Goal: Task Accomplishment & Management: Use online tool/utility

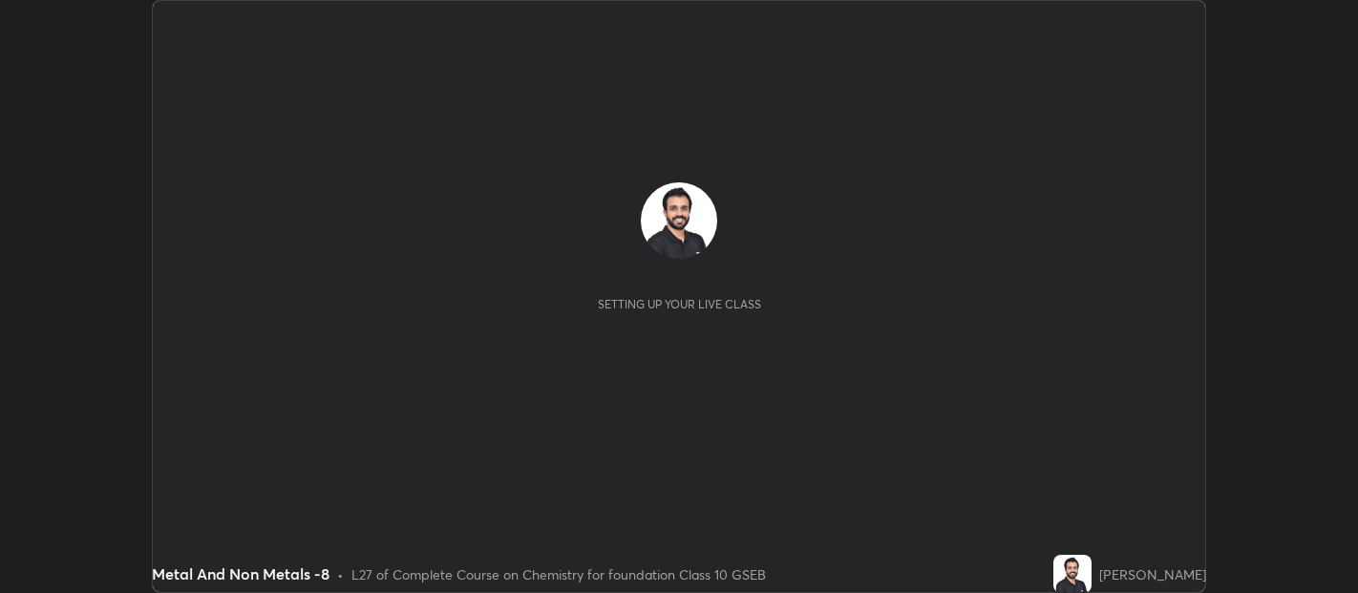
scroll to position [593, 1357]
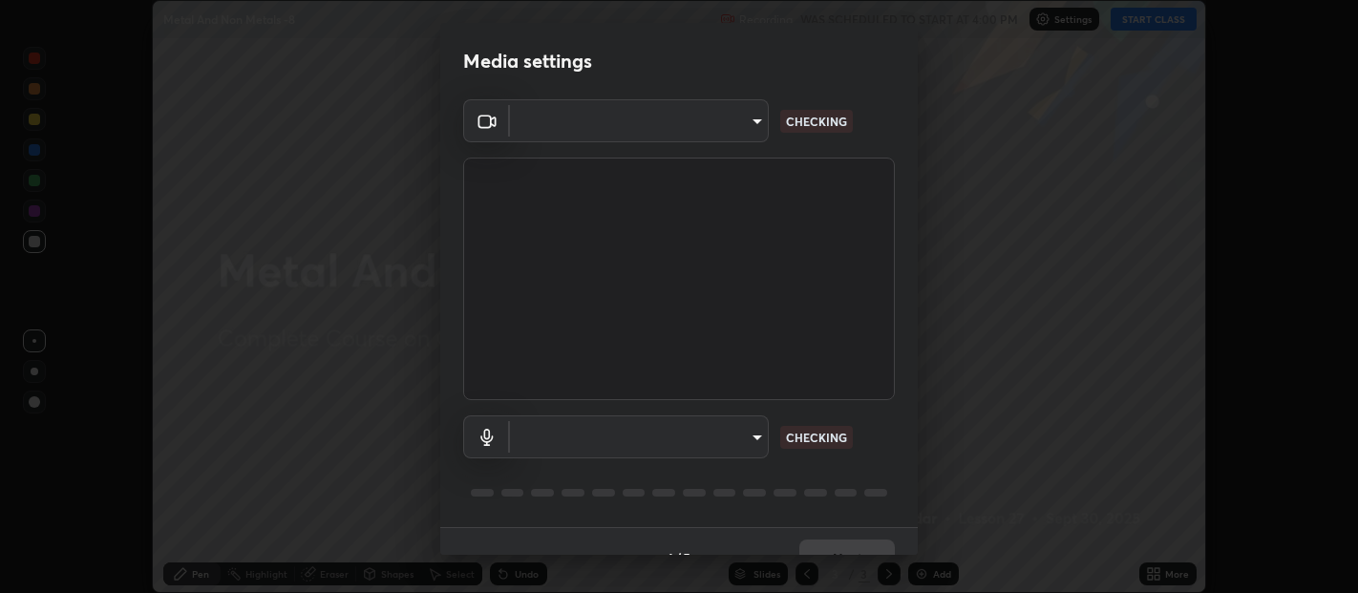
type input "0d049437951fd4140923ddd983d62ee20e888b7fe7080c9a8fddf2b3b9629313"
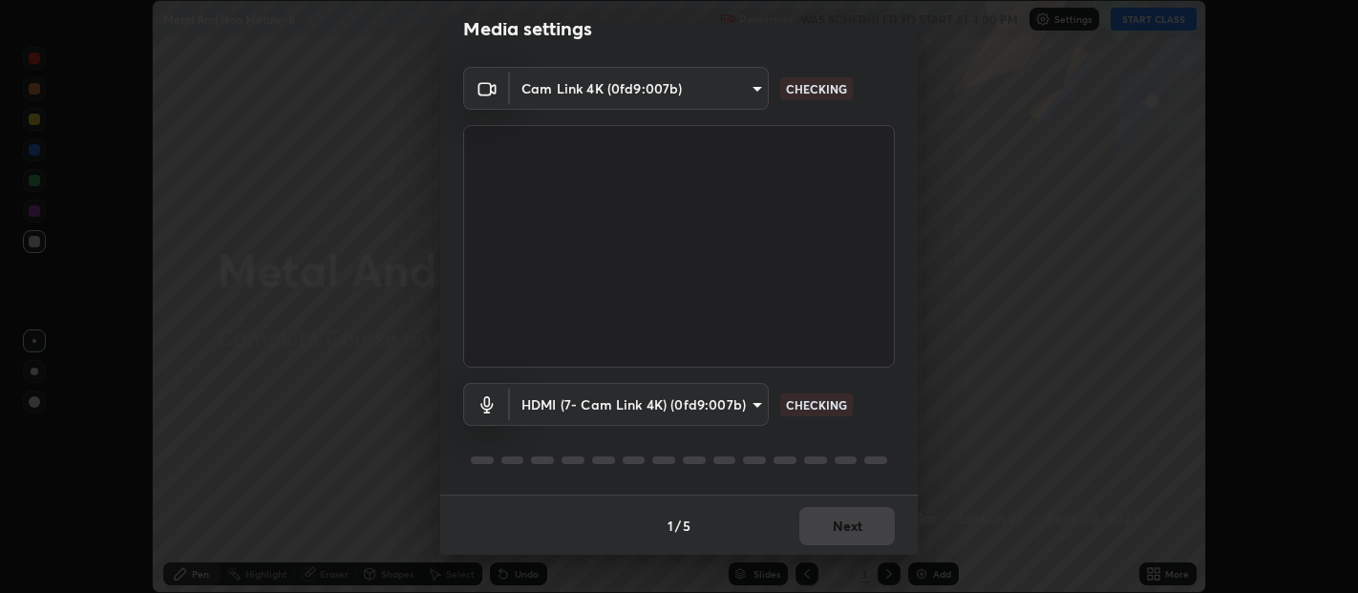
click at [750, 409] on body "Erase all Metal And Non Metals -8 Recording WAS SCHEDULED TO START AT 4:00 PM S…" at bounding box center [679, 296] width 1358 height 593
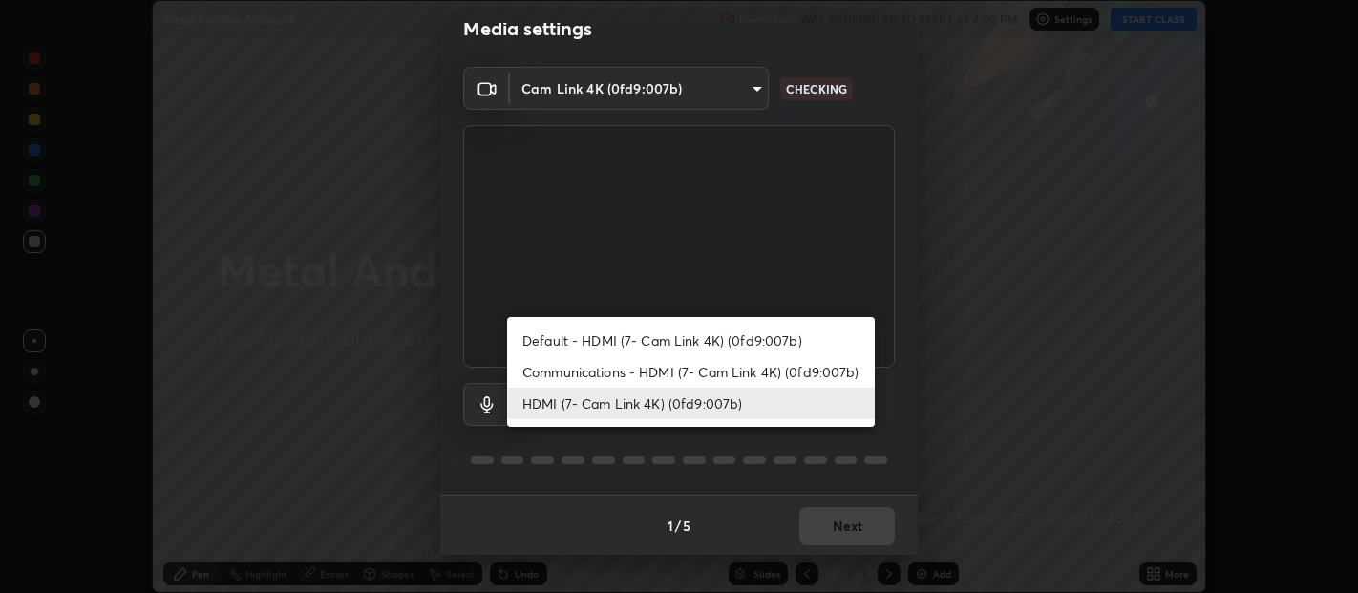
click at [772, 367] on li "Communications - HDMI (7- Cam Link 4K) (0fd9:007b)" at bounding box center [691, 372] width 368 height 32
type input "communications"
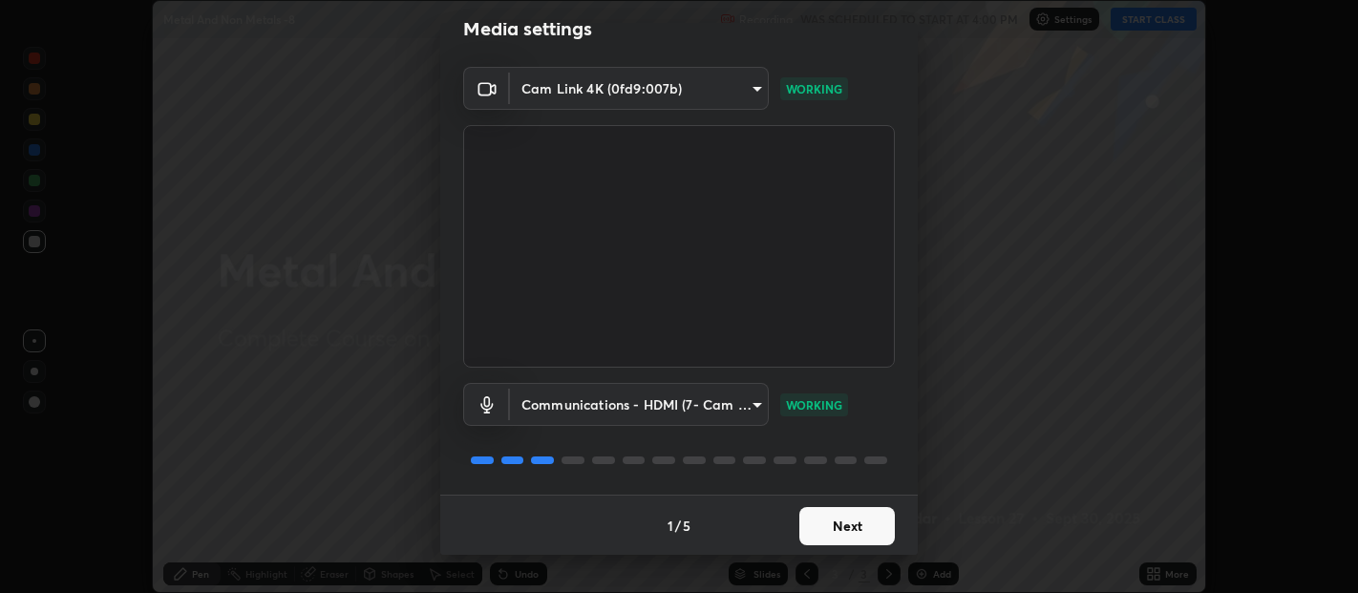
click at [813, 514] on button "Next" at bounding box center [847, 526] width 96 height 38
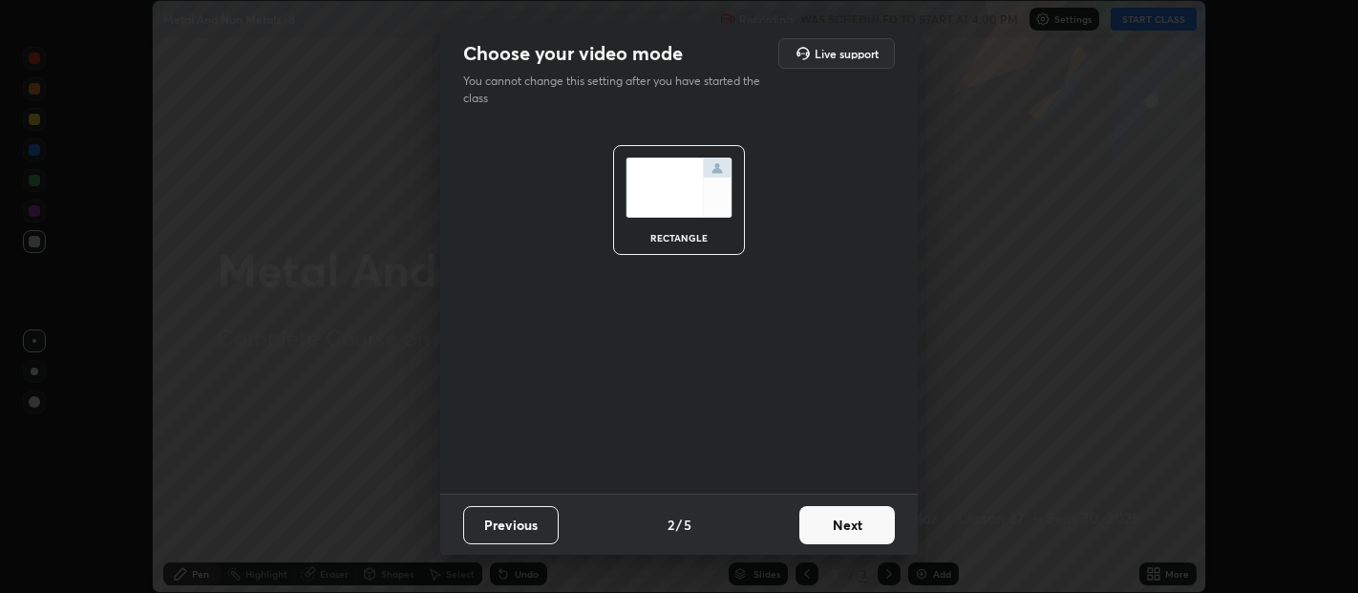
scroll to position [0, 0]
click at [822, 521] on button "Next" at bounding box center [847, 525] width 96 height 38
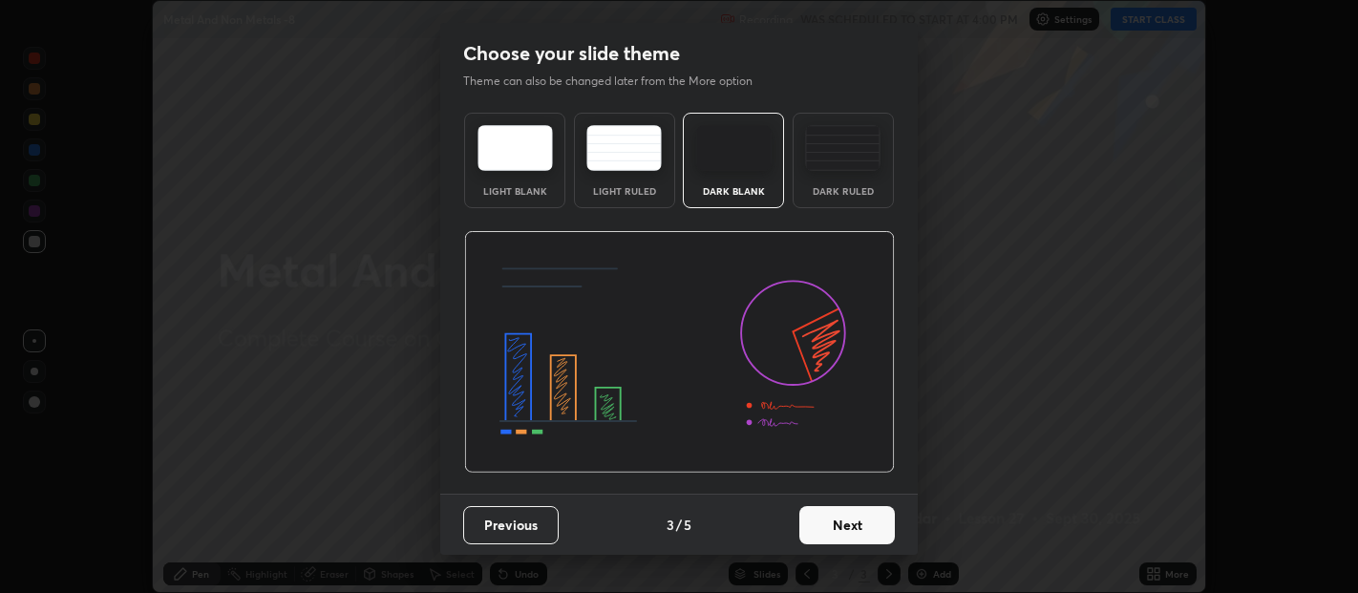
click at [855, 525] on button "Next" at bounding box center [847, 525] width 96 height 38
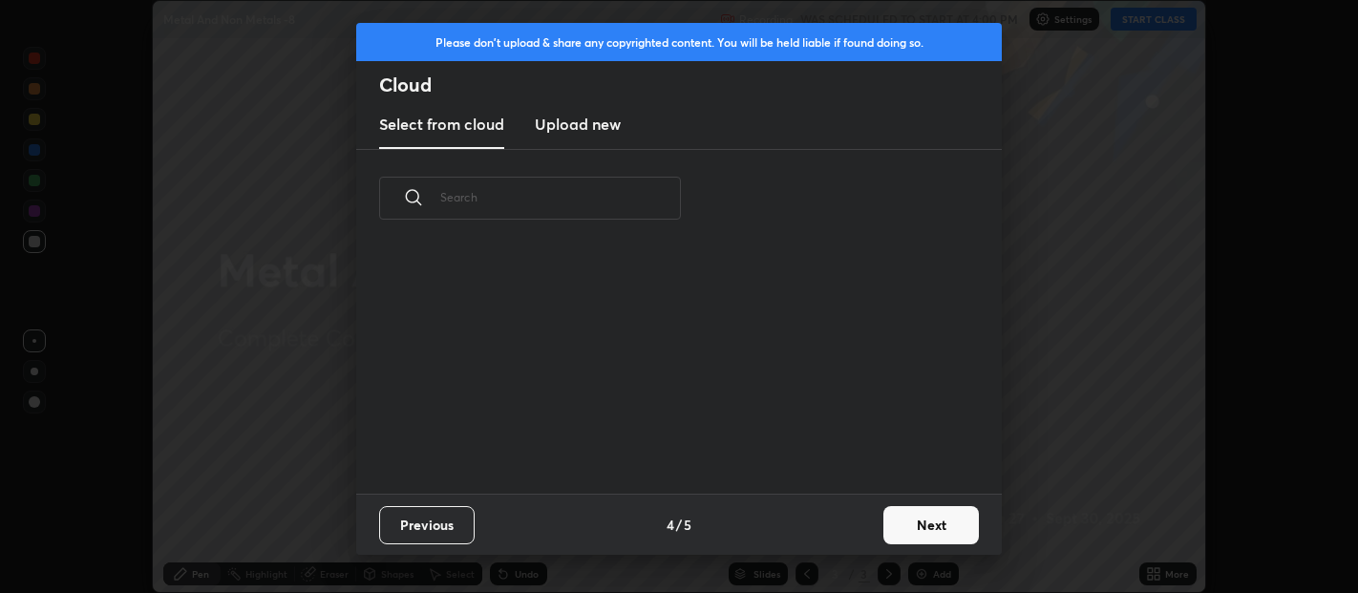
scroll to position [246, 613]
click at [944, 515] on button "Next" at bounding box center [931, 525] width 96 height 38
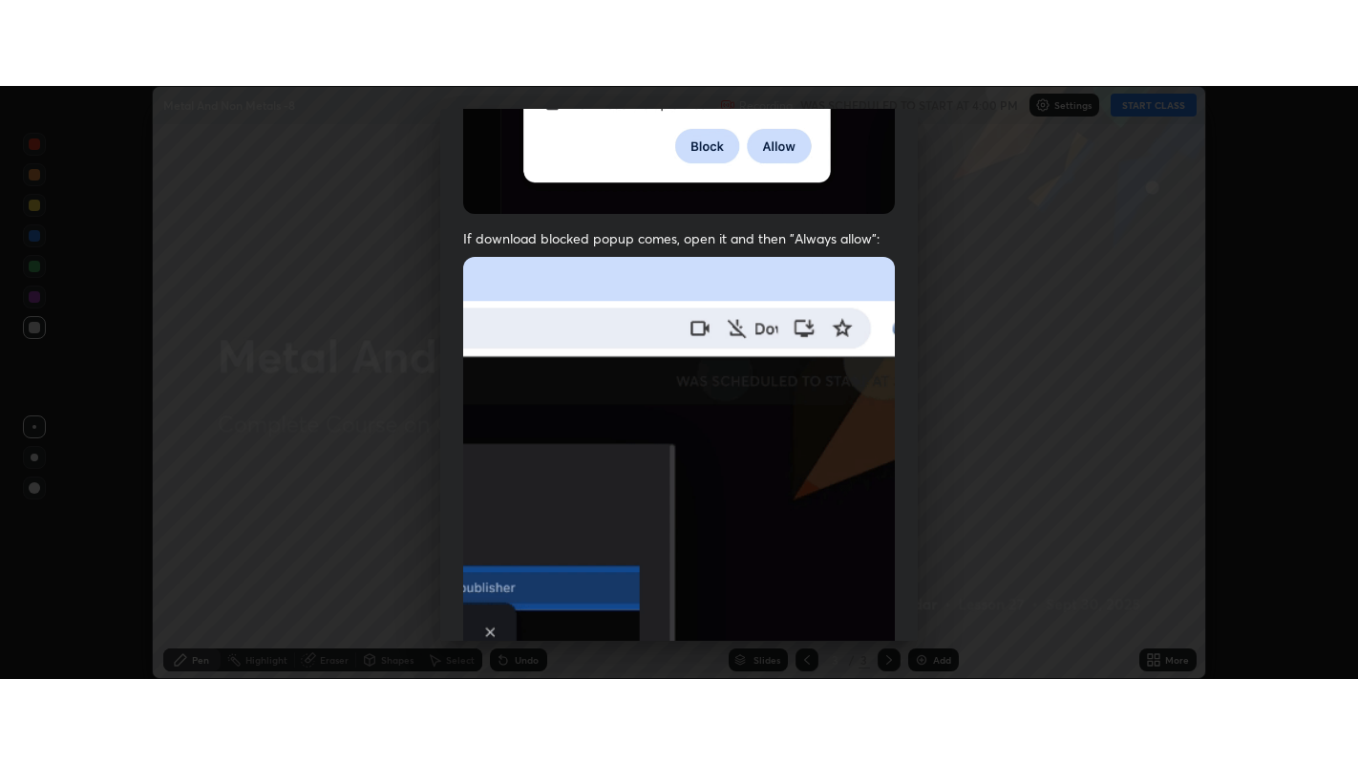
scroll to position [422, 0]
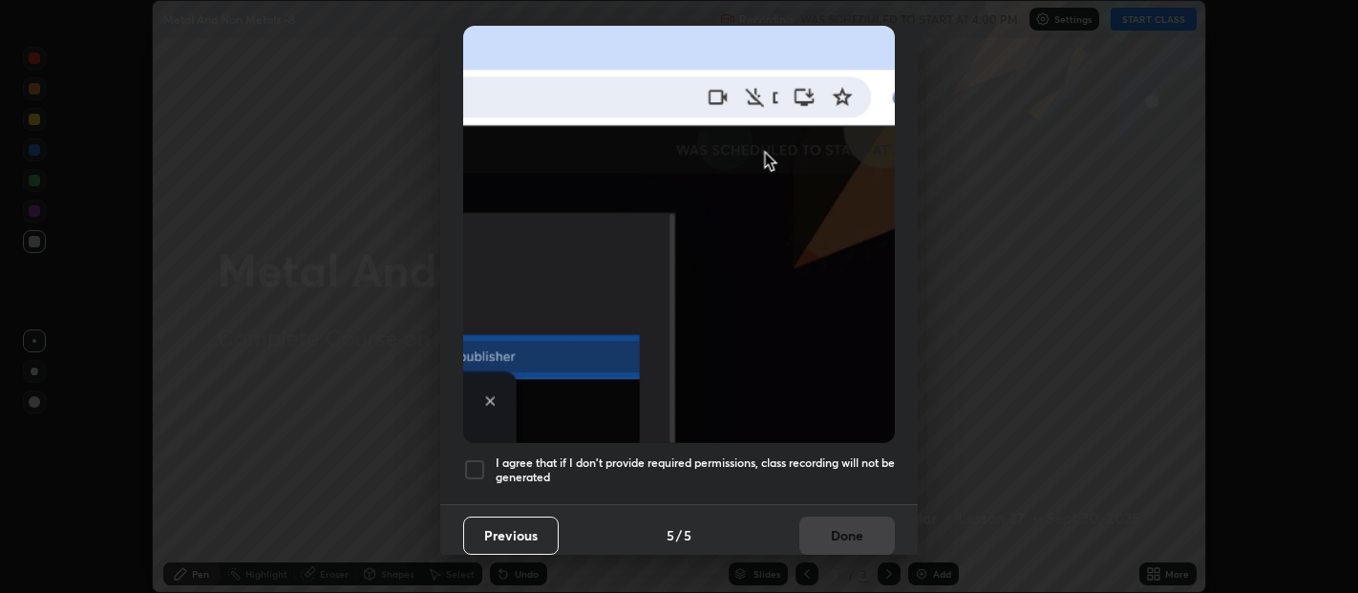
click at [863, 463] on h5 "I agree that if I don't provide required permissions, class recording will not …" at bounding box center [695, 471] width 399 height 30
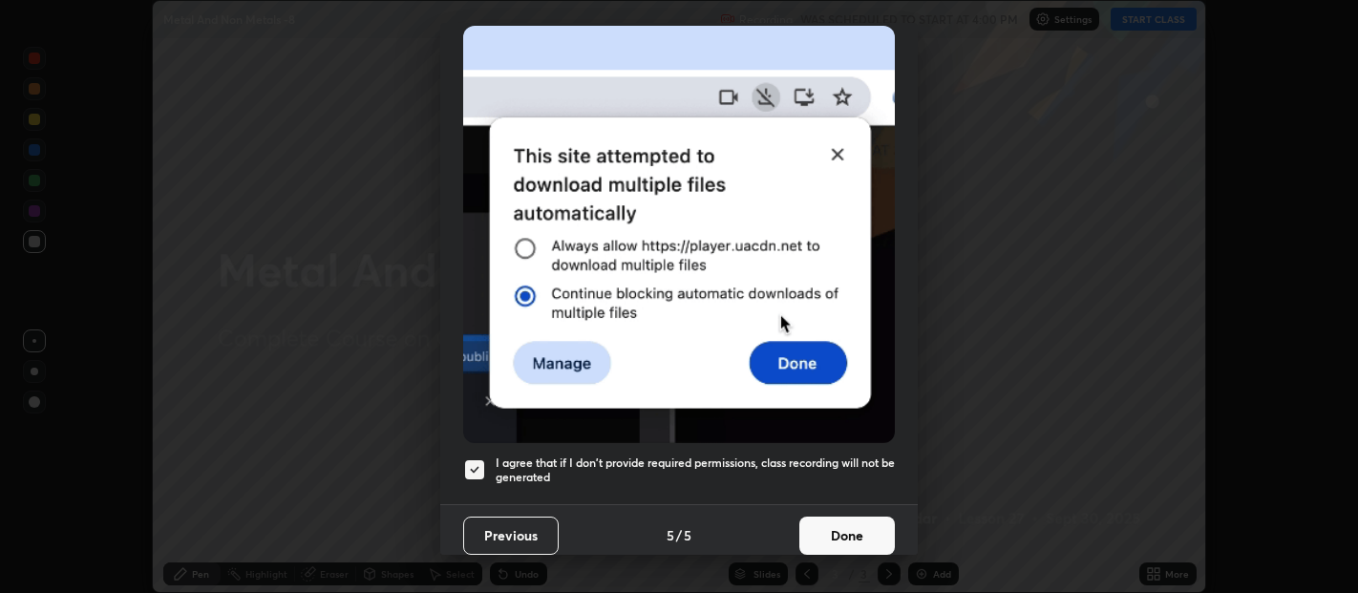
click at [851, 524] on button "Done" at bounding box center [847, 536] width 96 height 38
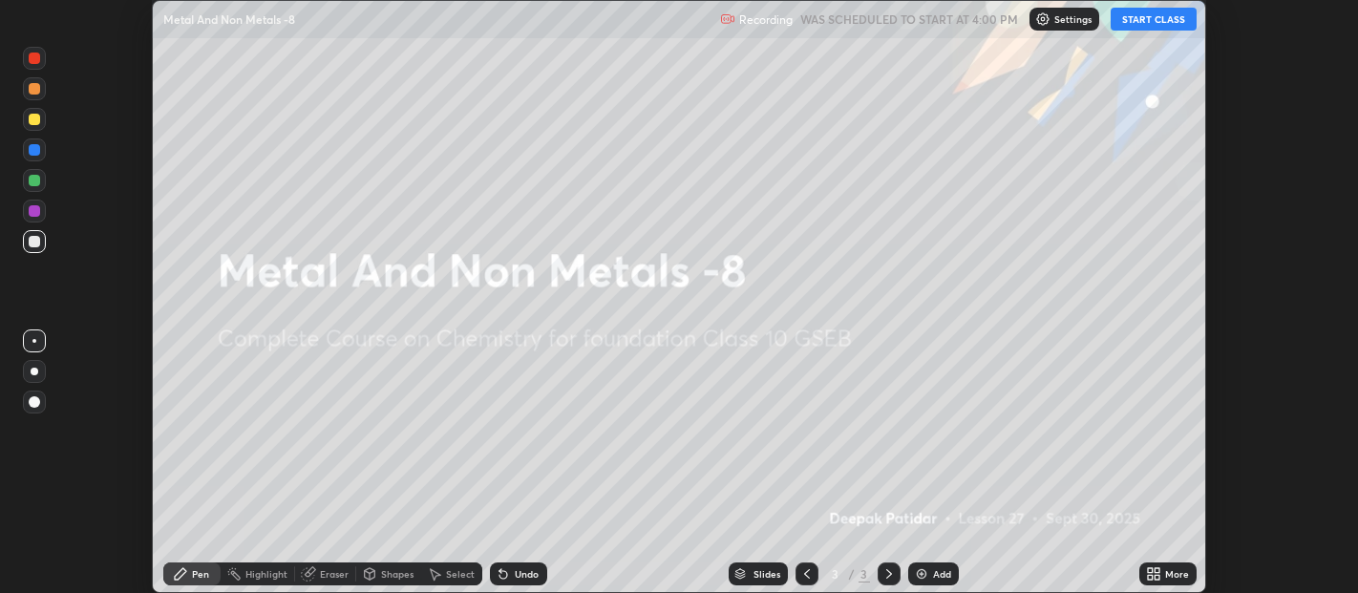
click at [1143, 19] on button "START CLASS" at bounding box center [1154, 19] width 86 height 23
click at [1164, 17] on button "START CLASS" at bounding box center [1154, 19] width 86 height 23
click at [1163, 573] on div "More" at bounding box center [1167, 574] width 57 height 23
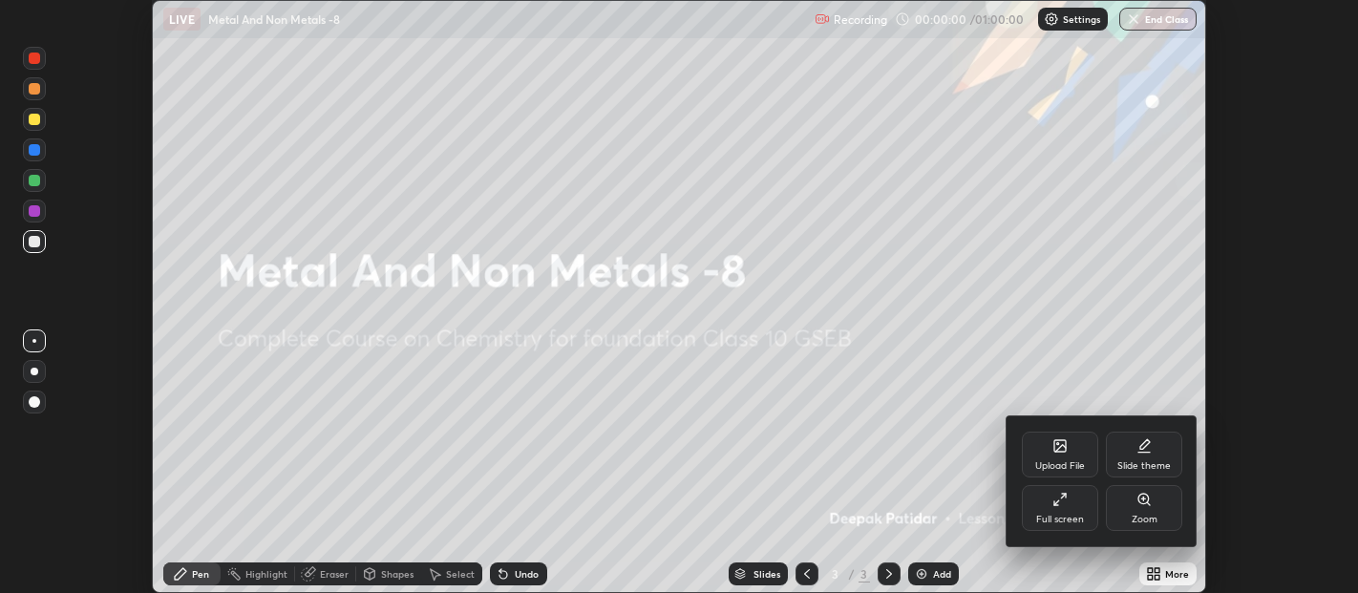
click at [1069, 498] on div "Full screen" at bounding box center [1060, 508] width 76 height 46
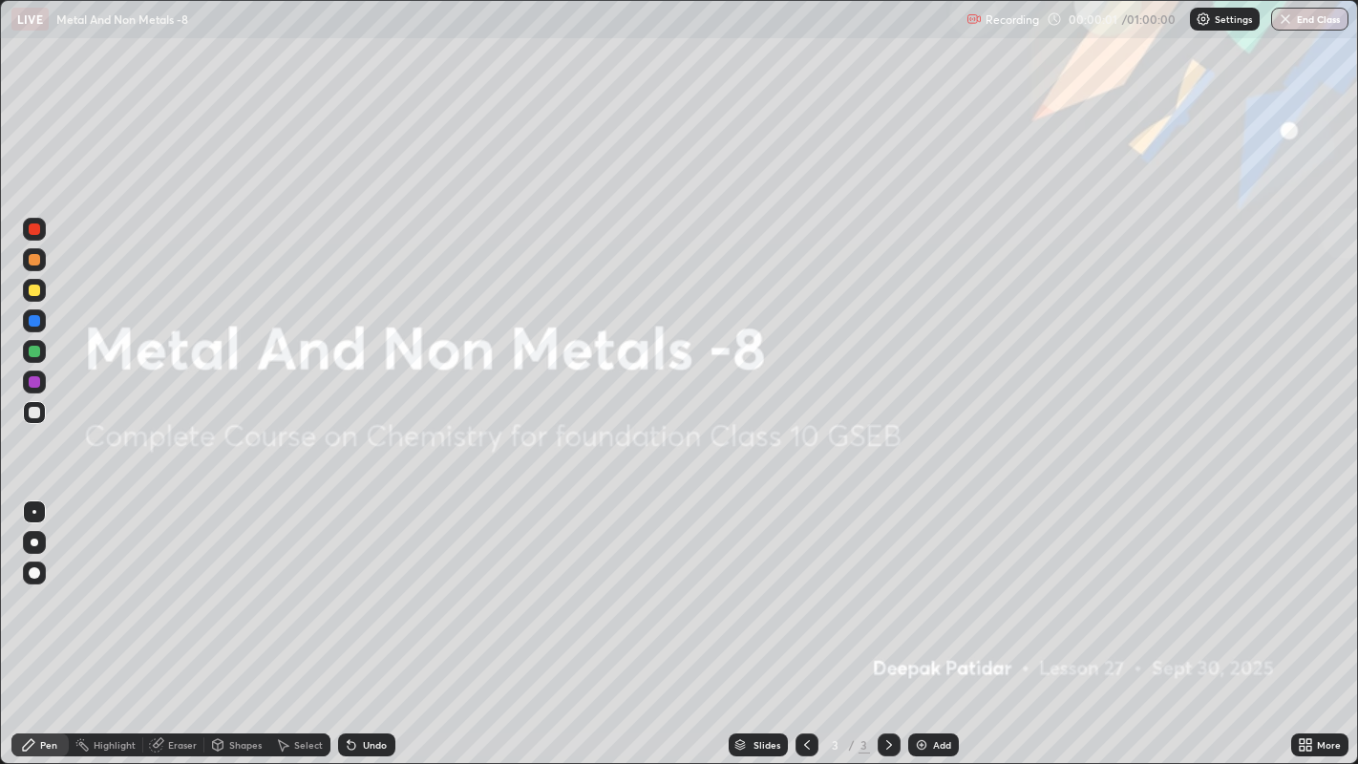
scroll to position [764, 1358]
click at [945, 592] on div "Add" at bounding box center [942, 745] width 18 height 10
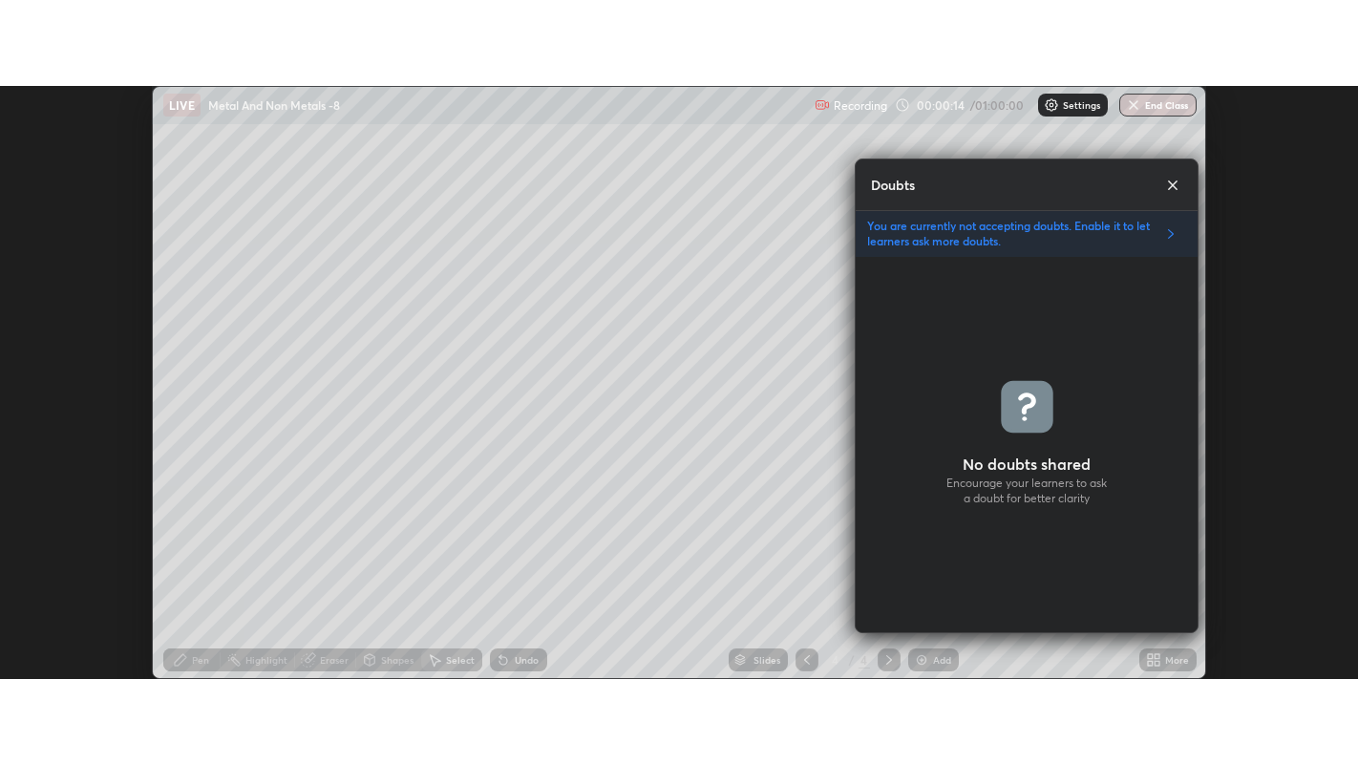
scroll to position [6, 7]
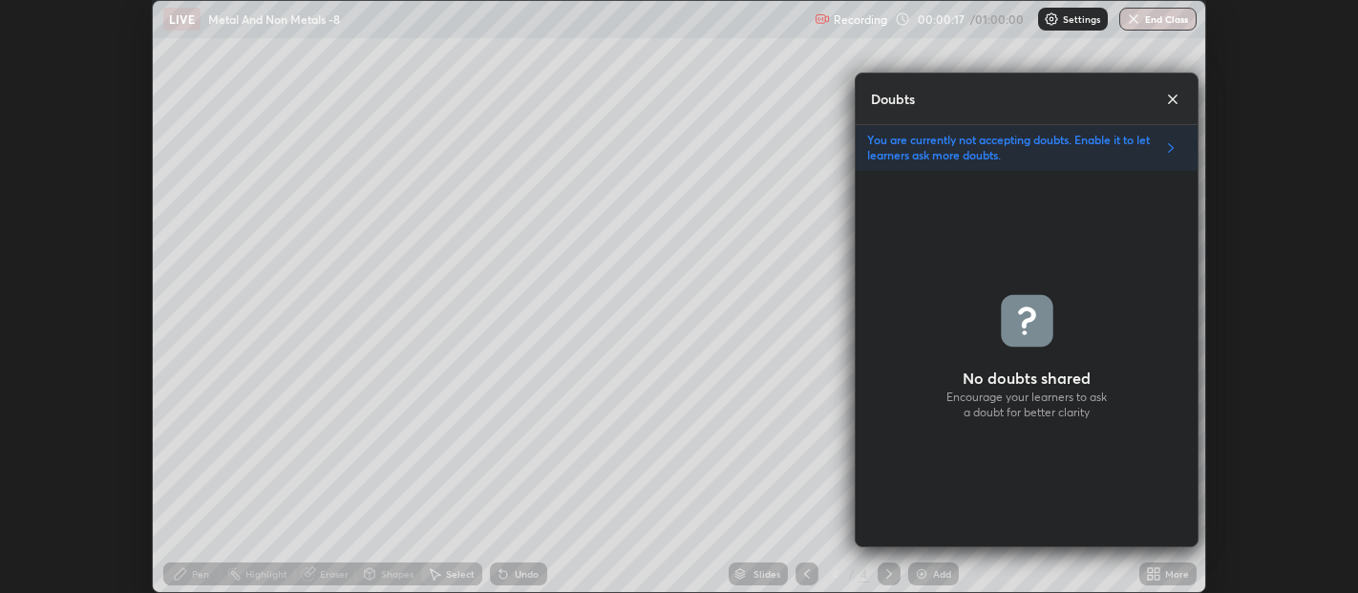
click at [1174, 94] on icon at bounding box center [1172, 99] width 19 height 19
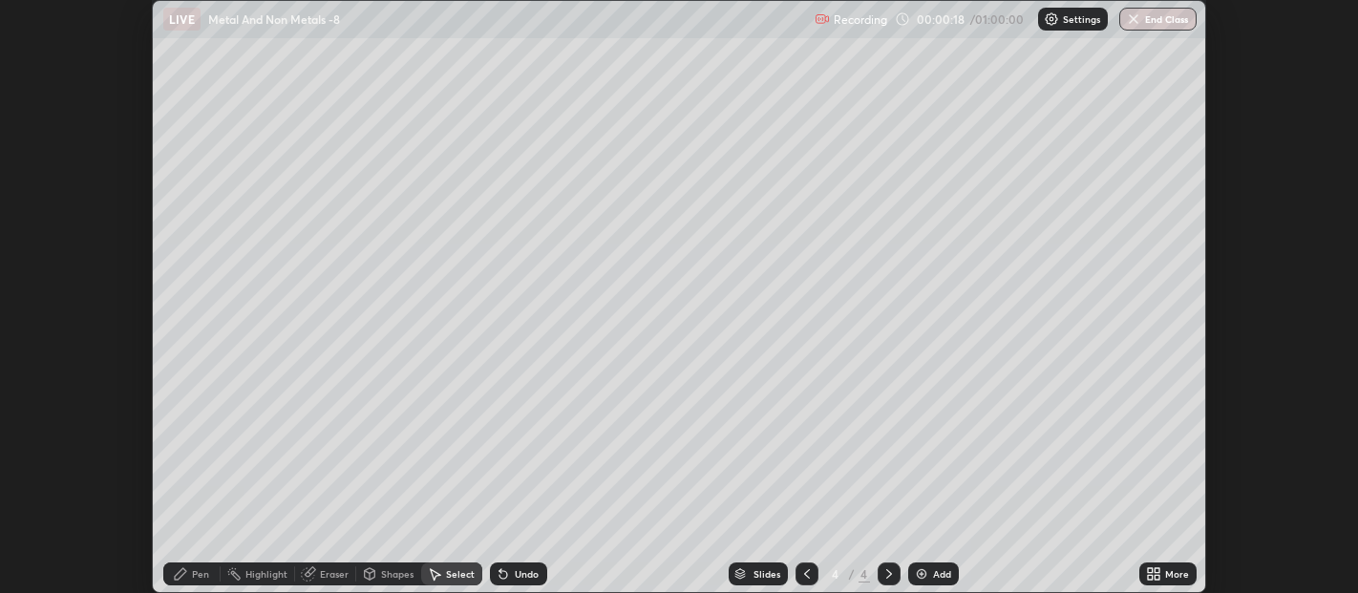
click at [1158, 574] on icon at bounding box center [1153, 573] width 15 height 15
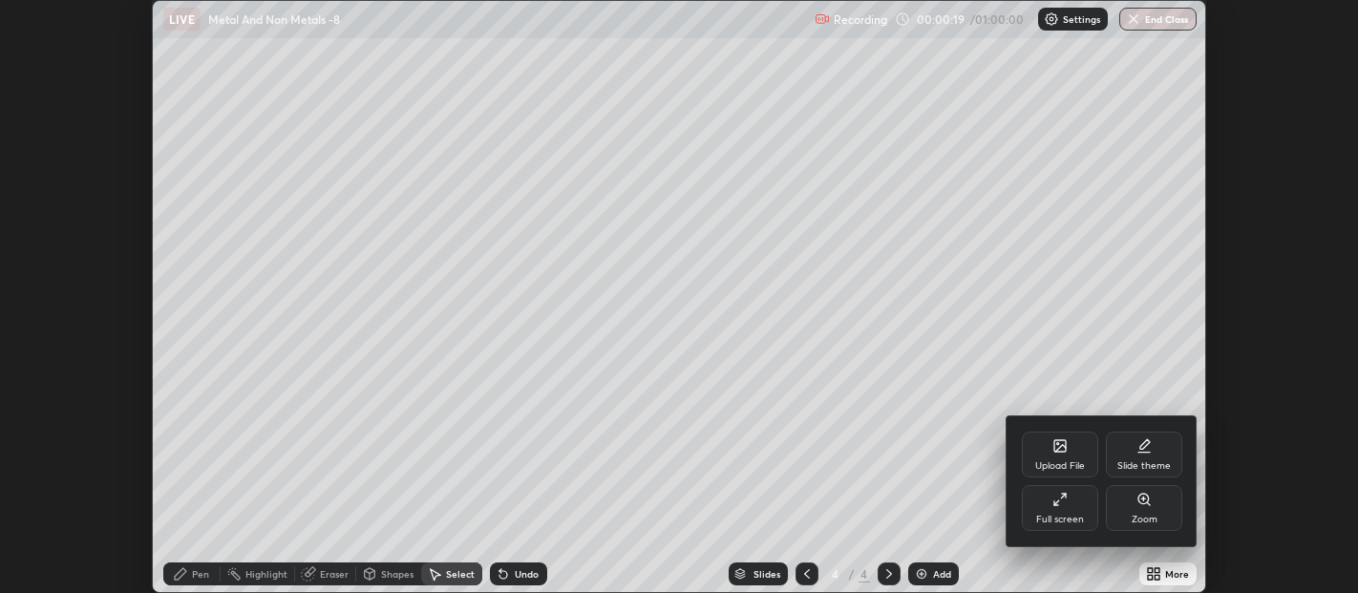
click at [1073, 523] on div "Full screen" at bounding box center [1060, 520] width 48 height 10
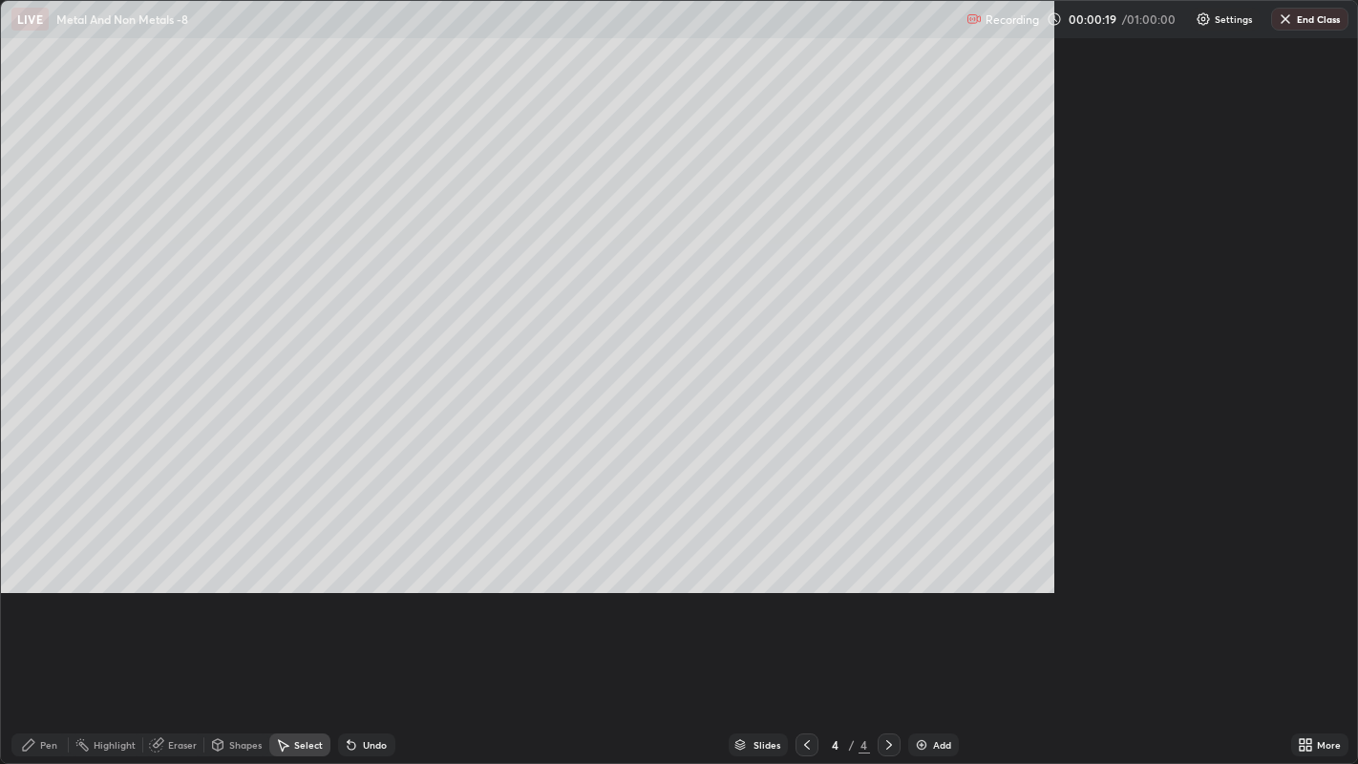
scroll to position [764, 1358]
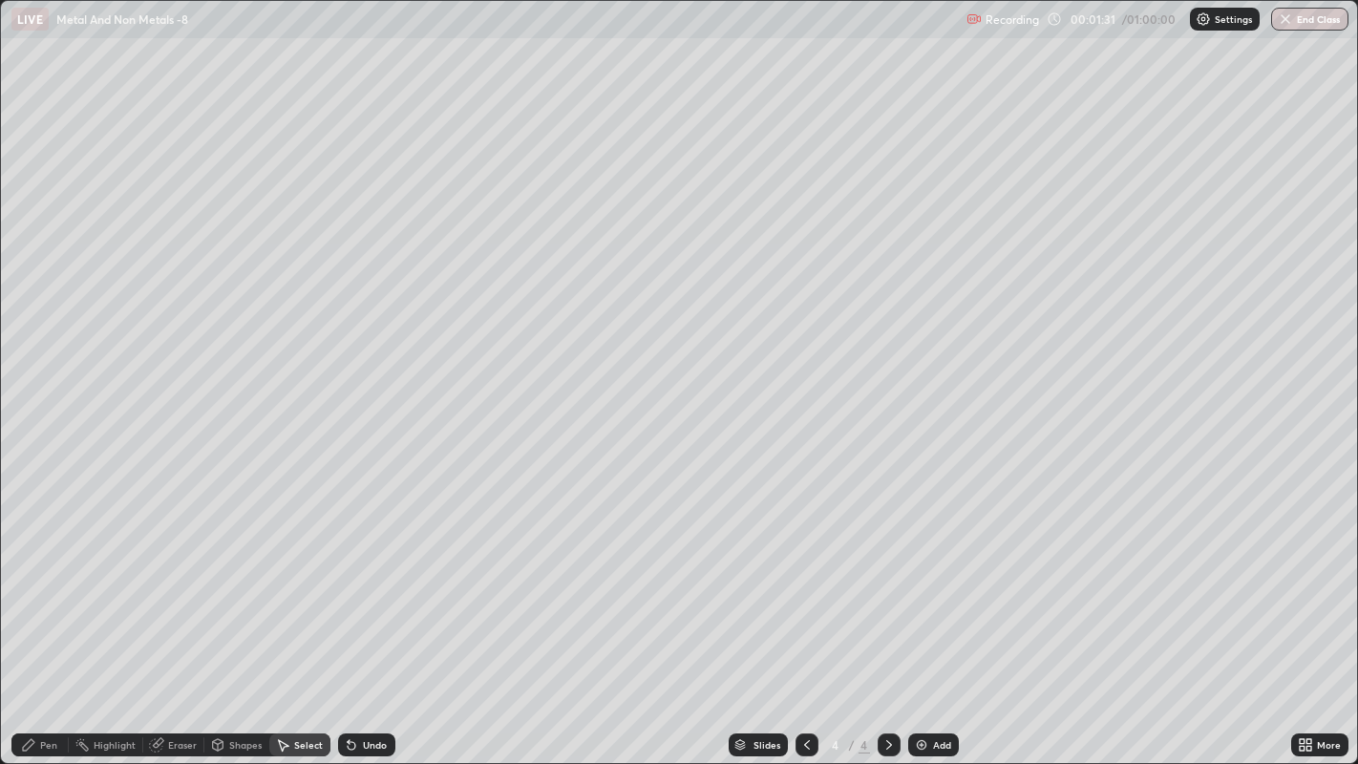
click at [44, 592] on div "Pen" at bounding box center [48, 745] width 17 height 10
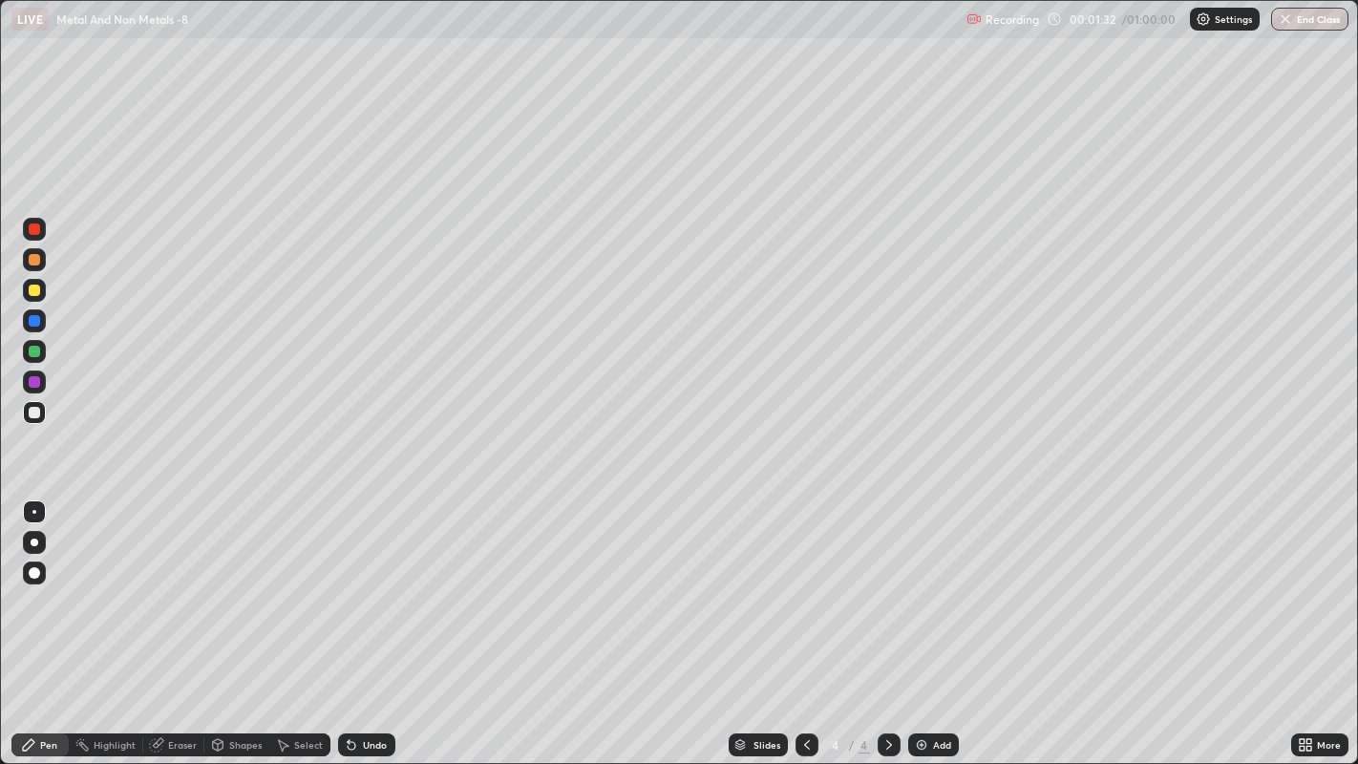
click at [36, 288] on div at bounding box center [34, 290] width 11 height 11
click at [33, 542] on div at bounding box center [35, 543] width 8 height 8
click at [33, 413] on div at bounding box center [34, 412] width 11 height 11
click at [371, 592] on div "Undo" at bounding box center [375, 745] width 24 height 10
click at [40, 288] on div at bounding box center [34, 290] width 23 height 23
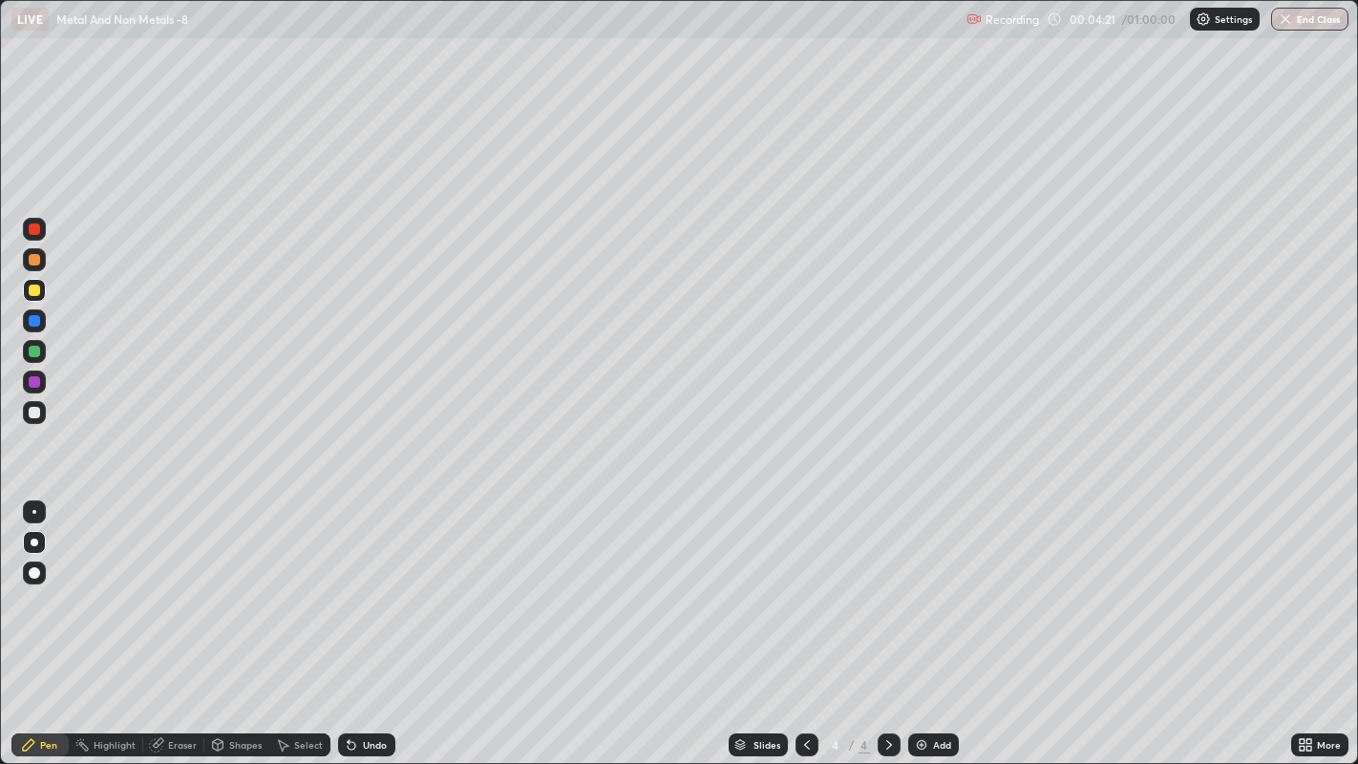
click at [32, 413] on div at bounding box center [34, 412] width 11 height 11
click at [938, 592] on div "Add" at bounding box center [942, 745] width 18 height 10
click at [31, 355] on div at bounding box center [34, 351] width 11 height 11
click at [372, 592] on div "Undo" at bounding box center [375, 745] width 24 height 10
click at [370, 592] on div "Undo" at bounding box center [375, 745] width 24 height 10
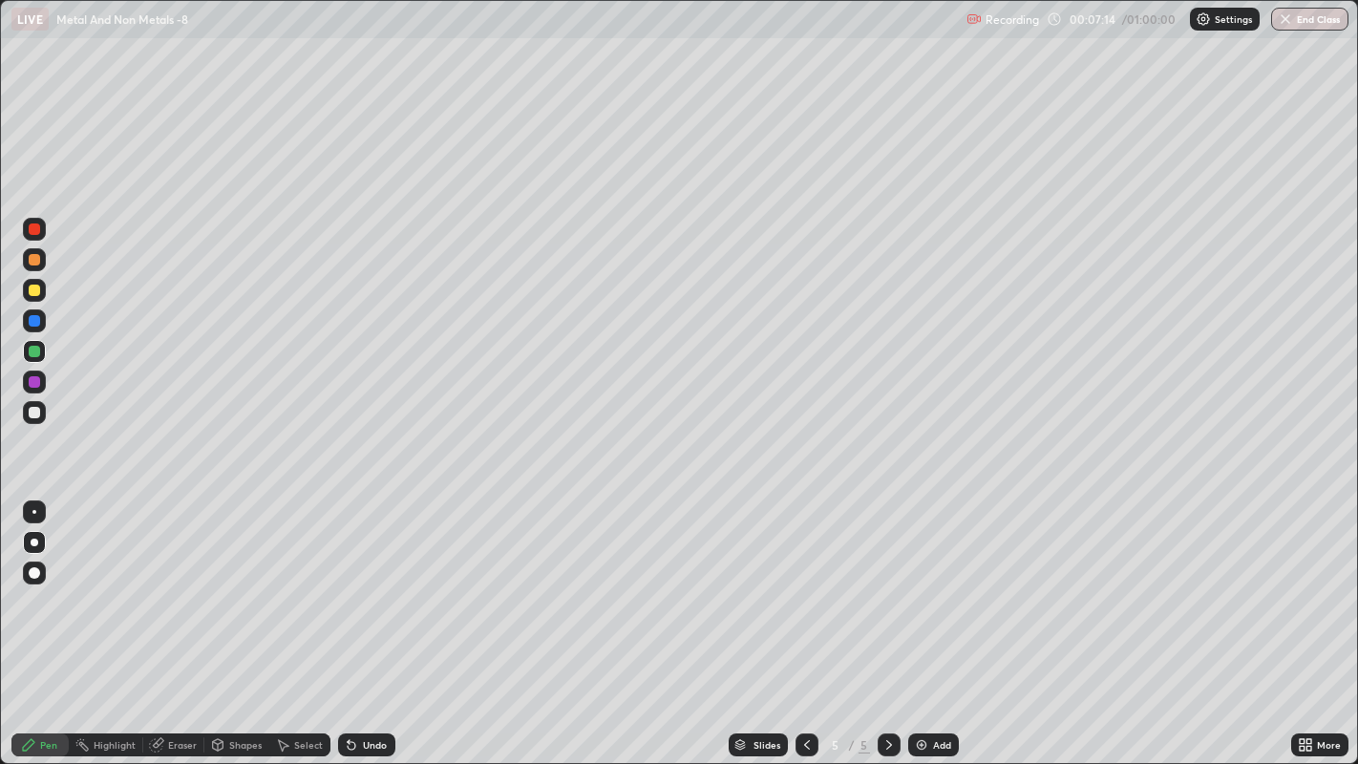
click at [360, 592] on div "Undo" at bounding box center [366, 744] width 57 height 23
click at [356, 592] on div "Undo" at bounding box center [366, 744] width 57 height 23
click at [33, 291] on div at bounding box center [34, 290] width 11 height 11
click at [930, 592] on div "Add" at bounding box center [933, 744] width 51 height 23
click at [32, 414] on div at bounding box center [34, 412] width 11 height 11
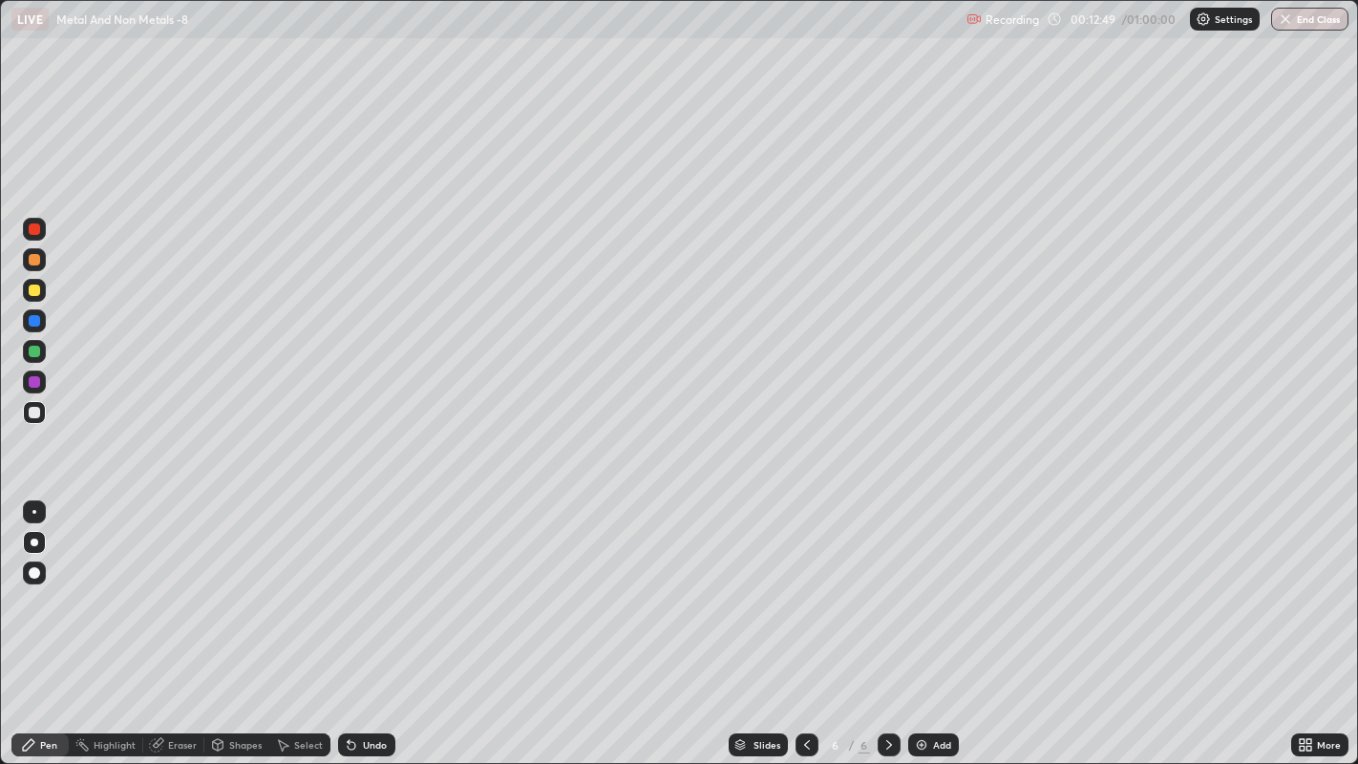
click at [934, 592] on div "Add" at bounding box center [942, 745] width 18 height 10
click at [940, 592] on div "Add" at bounding box center [942, 745] width 18 height 10
click at [33, 233] on div at bounding box center [34, 228] width 11 height 11
click at [33, 409] on div at bounding box center [34, 412] width 11 height 11
click at [933, 592] on div "Add" at bounding box center [933, 744] width 51 height 23
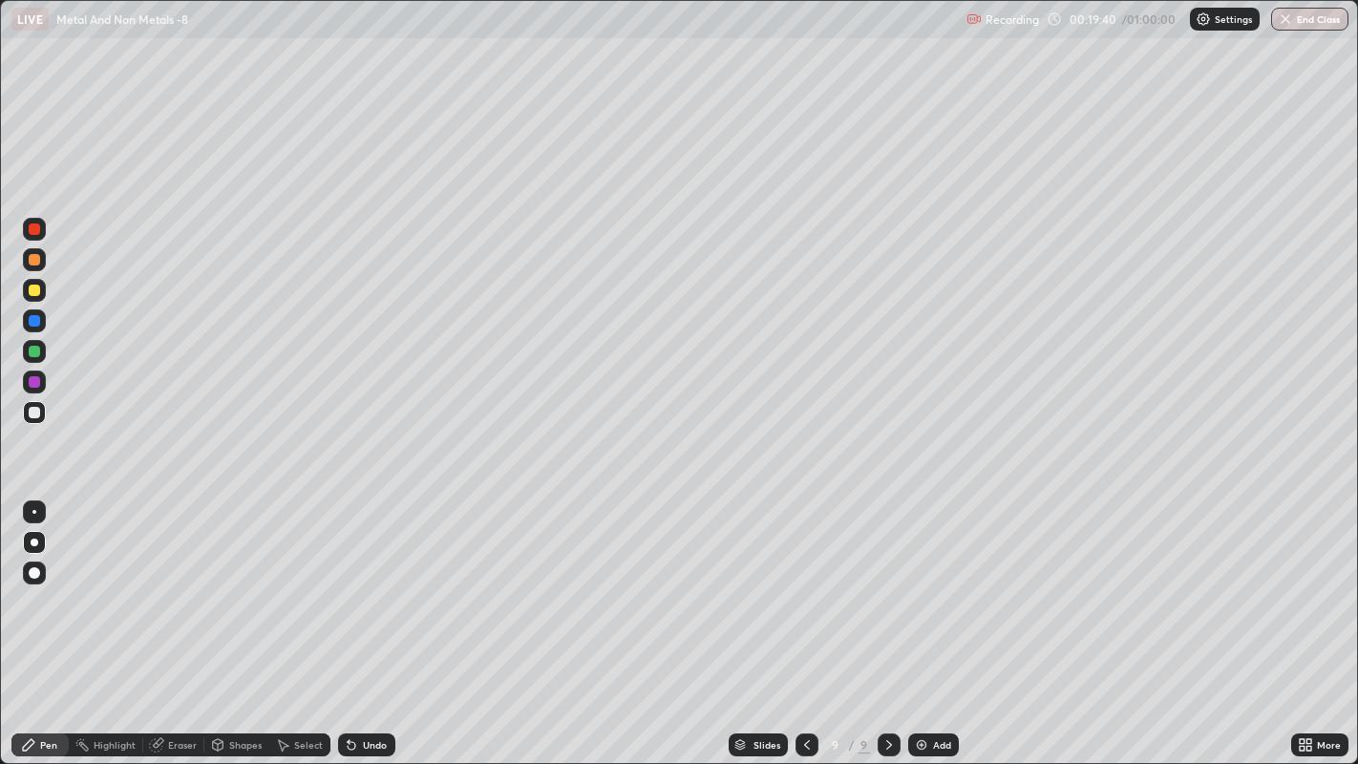
click at [938, 592] on div "Add" at bounding box center [942, 745] width 18 height 10
click at [33, 260] on div at bounding box center [34, 259] width 11 height 11
click at [377, 592] on div "Undo" at bounding box center [366, 744] width 57 height 23
click at [372, 592] on div "Undo" at bounding box center [375, 745] width 24 height 10
click at [374, 592] on div "Undo" at bounding box center [375, 745] width 24 height 10
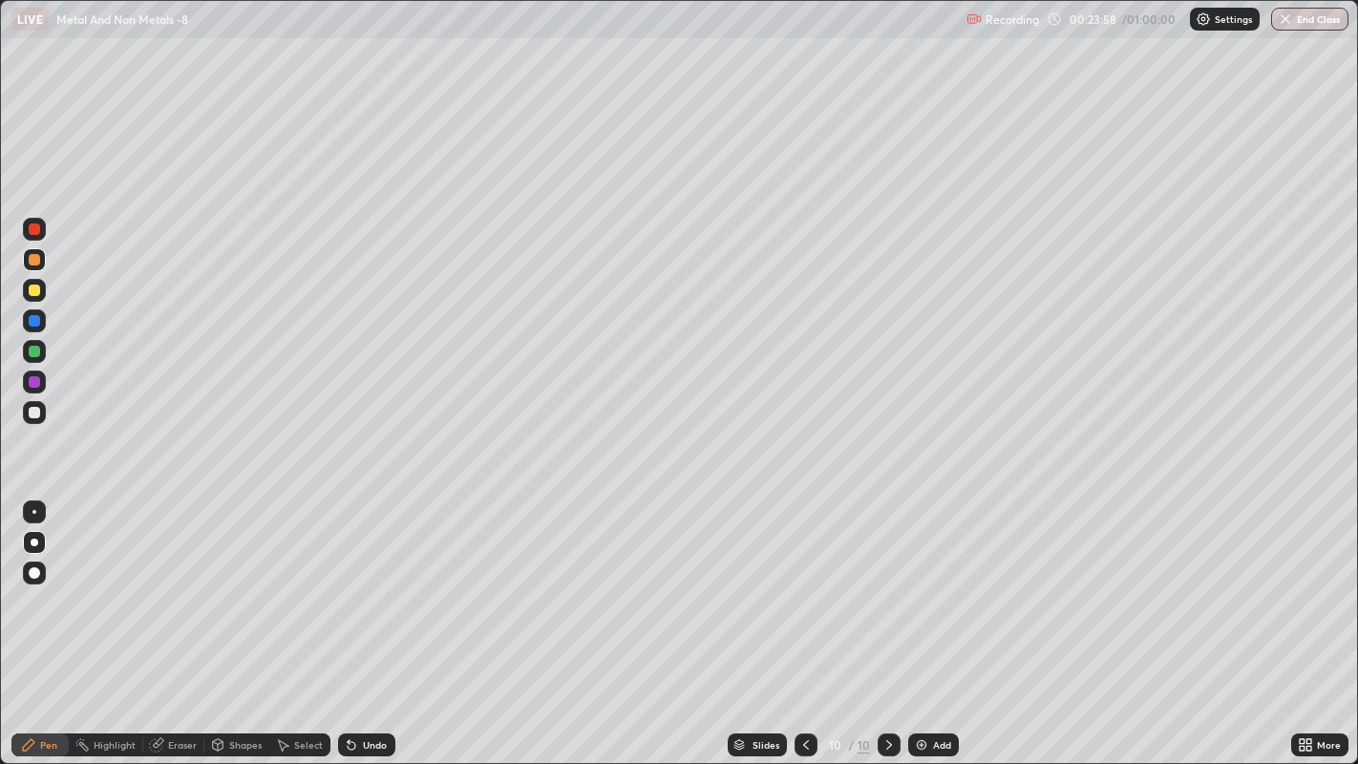
click at [371, 592] on div "Undo" at bounding box center [375, 745] width 24 height 10
click at [370, 592] on div "Undo" at bounding box center [362, 745] width 65 height 38
click at [357, 592] on div "Undo" at bounding box center [366, 744] width 57 height 23
click at [363, 592] on div "Undo" at bounding box center [375, 745] width 24 height 10
click at [361, 592] on div "Undo" at bounding box center [366, 744] width 57 height 23
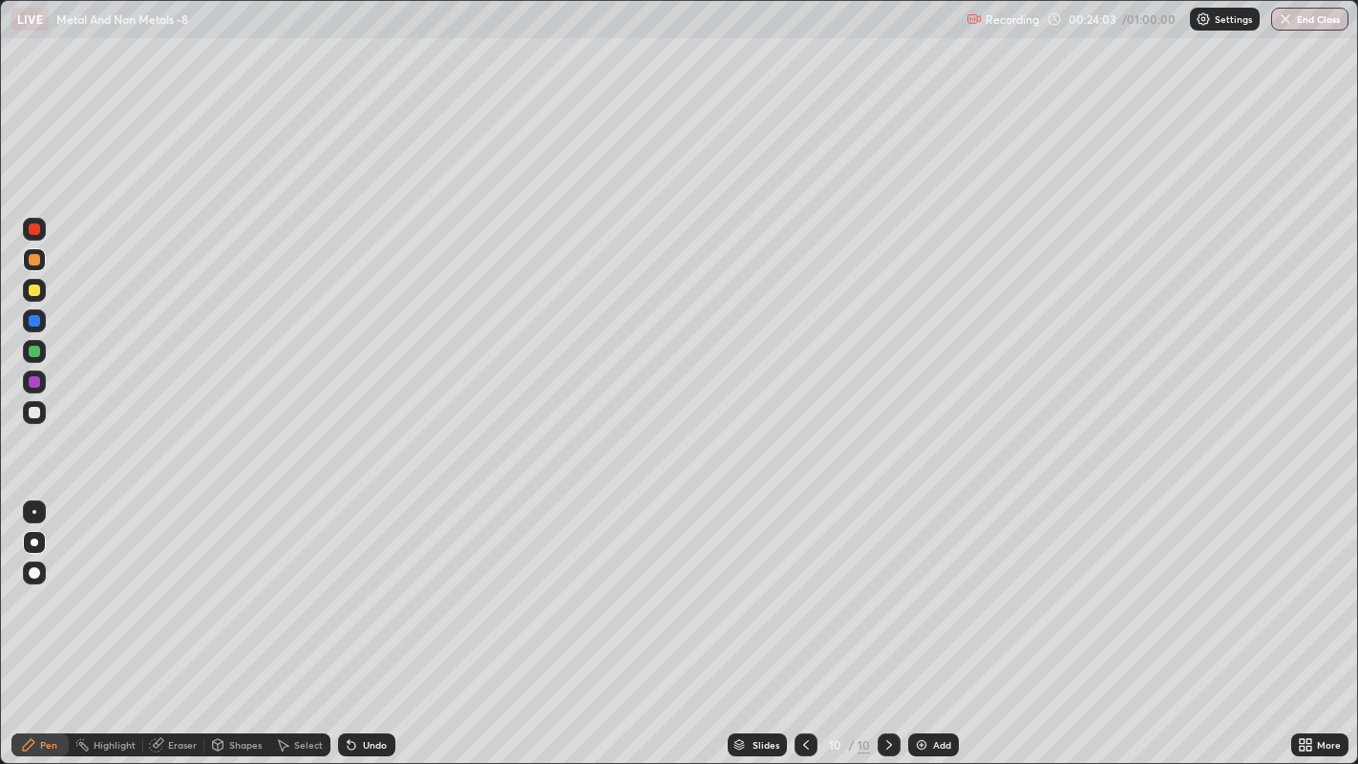
click at [361, 592] on div "Undo" at bounding box center [366, 744] width 57 height 23
click at [36, 415] on div at bounding box center [34, 412] width 11 height 11
click at [42, 351] on div at bounding box center [34, 351] width 23 height 23
click at [1043, 592] on div "Slides 10 / 10 Add" at bounding box center [843, 745] width 896 height 38
click at [936, 592] on div "Add" at bounding box center [933, 744] width 51 height 23
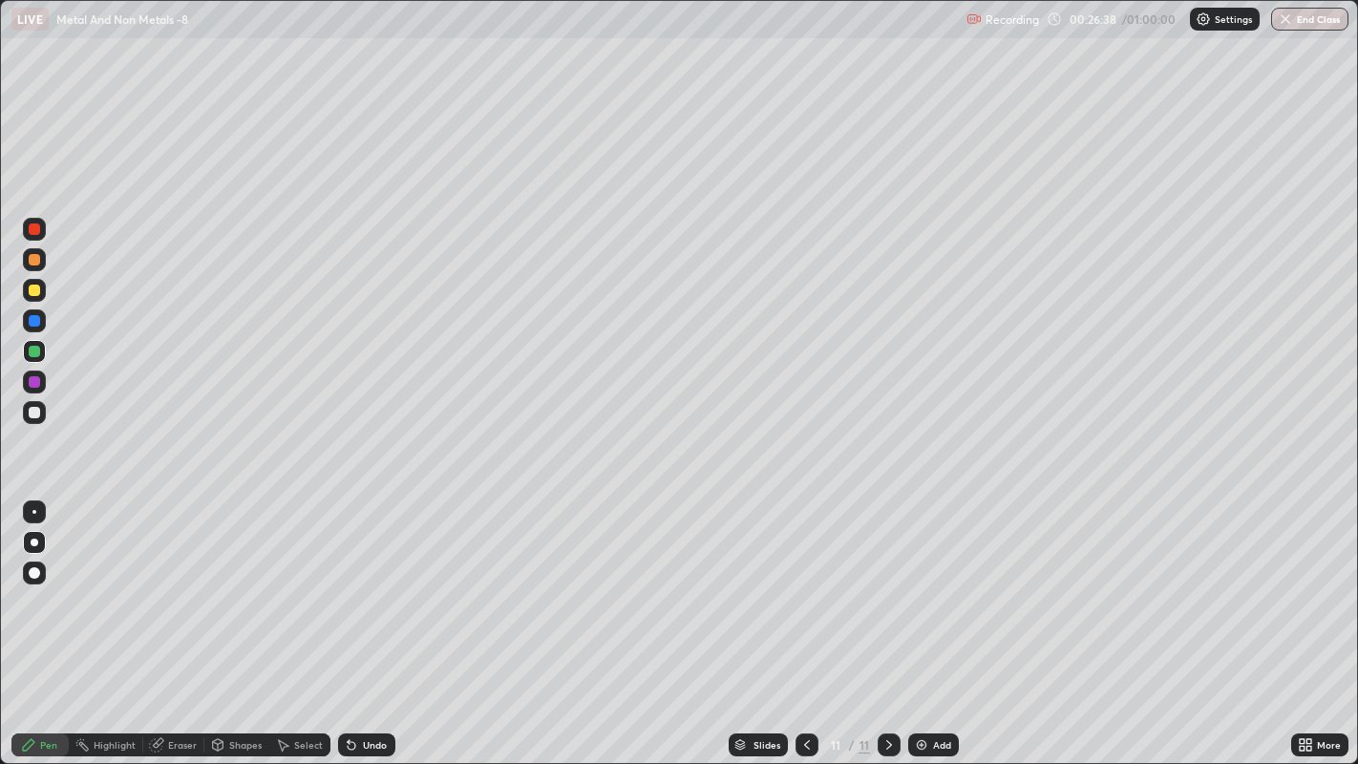
click at [35, 414] on div at bounding box center [34, 412] width 11 height 11
click at [38, 262] on div at bounding box center [34, 259] width 11 height 11
click at [35, 290] on div at bounding box center [34, 290] width 11 height 11
click at [36, 413] on div at bounding box center [34, 412] width 11 height 11
click at [36, 269] on div at bounding box center [34, 259] width 23 height 23
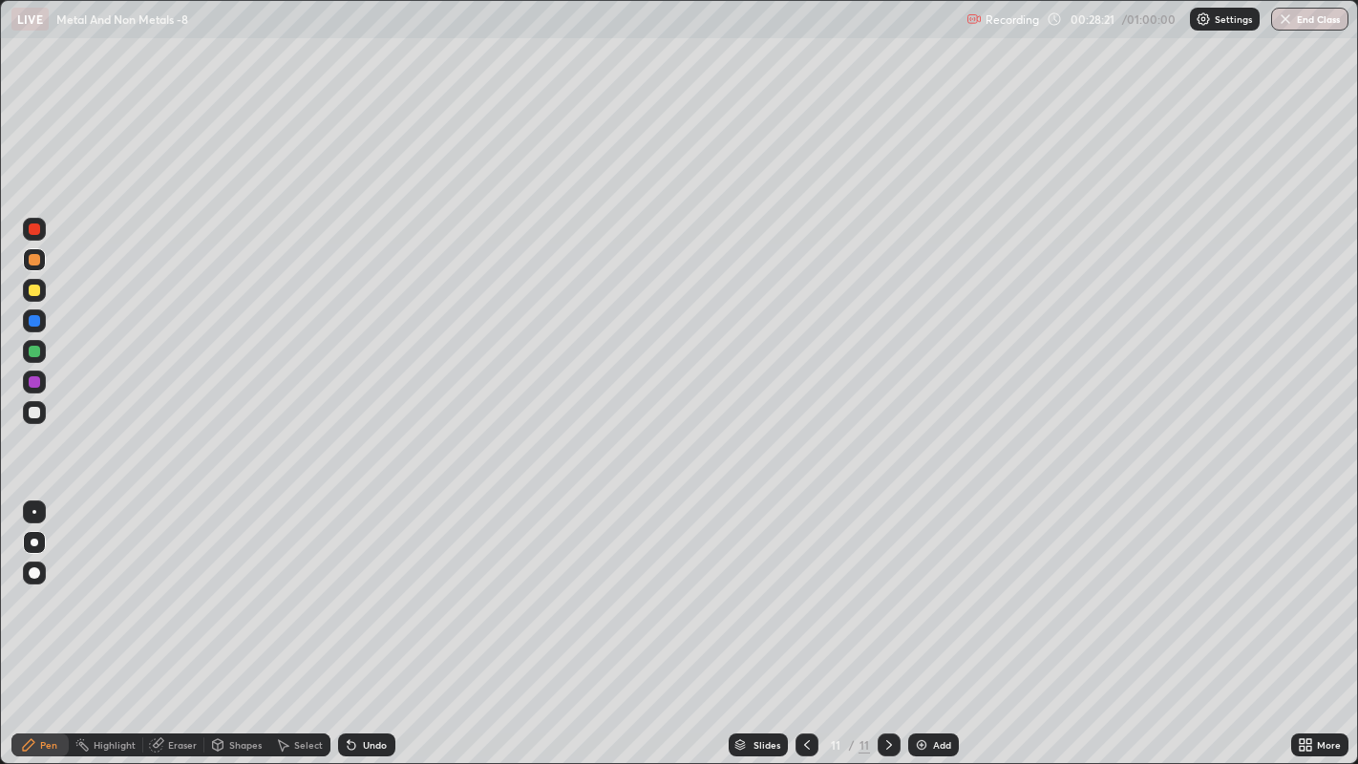
click at [945, 592] on div "Add" at bounding box center [942, 745] width 18 height 10
click at [33, 414] on div at bounding box center [34, 412] width 11 height 11
click at [36, 289] on div at bounding box center [34, 290] width 11 height 11
click at [108, 414] on icon at bounding box center [115, 421] width 15 height 15
click at [33, 414] on div at bounding box center [34, 412] width 11 height 11
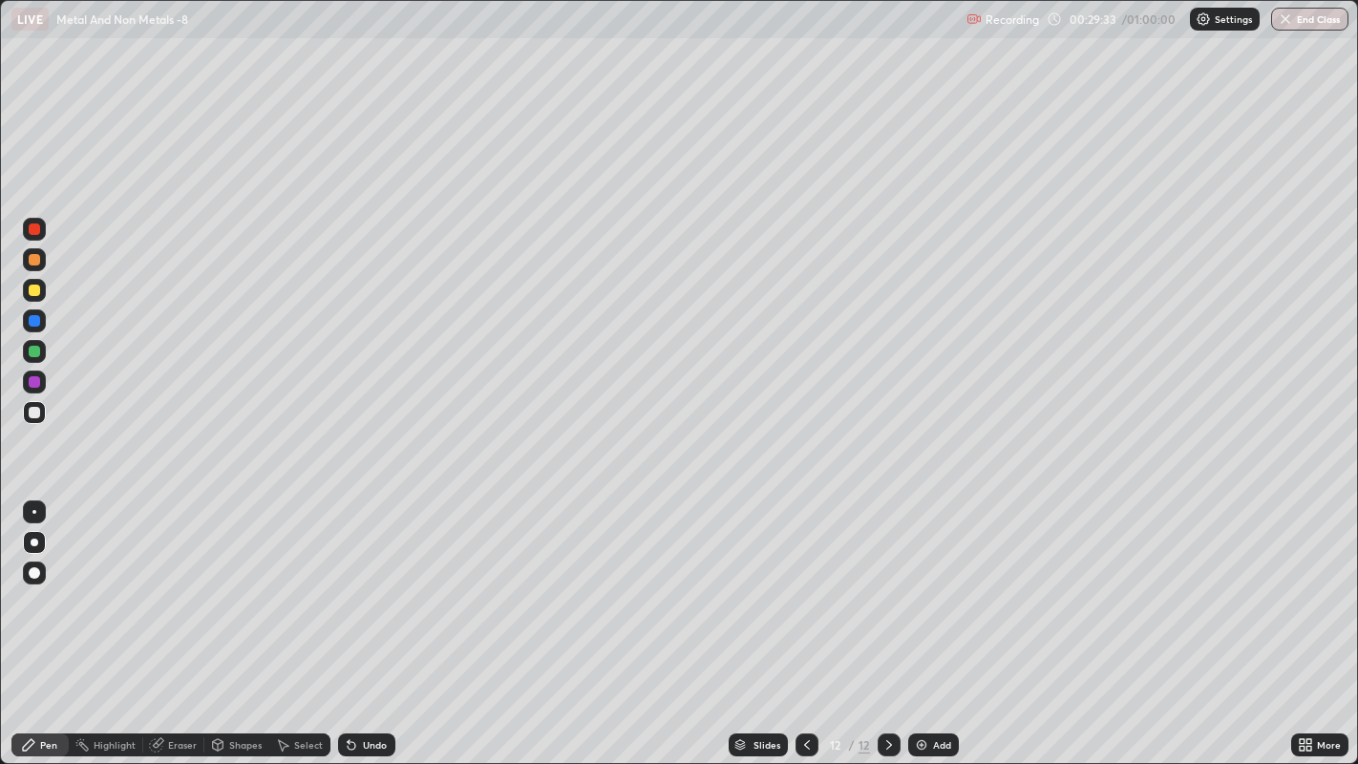
click at [30, 351] on div at bounding box center [34, 351] width 11 height 11
click at [373, 592] on div "Undo" at bounding box center [366, 744] width 57 height 23
click at [371, 592] on div "Undo" at bounding box center [366, 744] width 57 height 23
click at [372, 592] on div "Undo" at bounding box center [366, 744] width 57 height 23
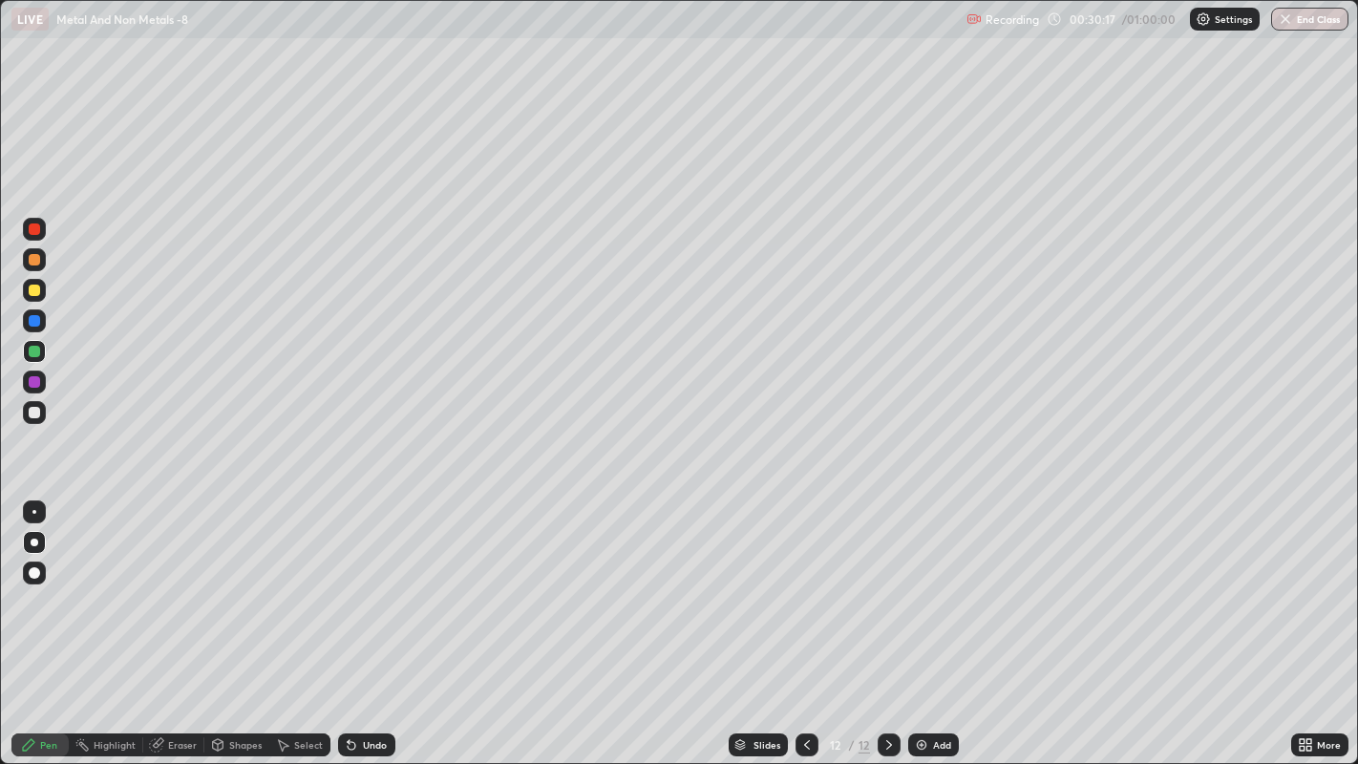
click at [372, 592] on div "Undo" at bounding box center [366, 744] width 57 height 23
click at [42, 411] on div at bounding box center [34, 412] width 23 height 23
click at [946, 592] on div "Add" at bounding box center [942, 745] width 18 height 10
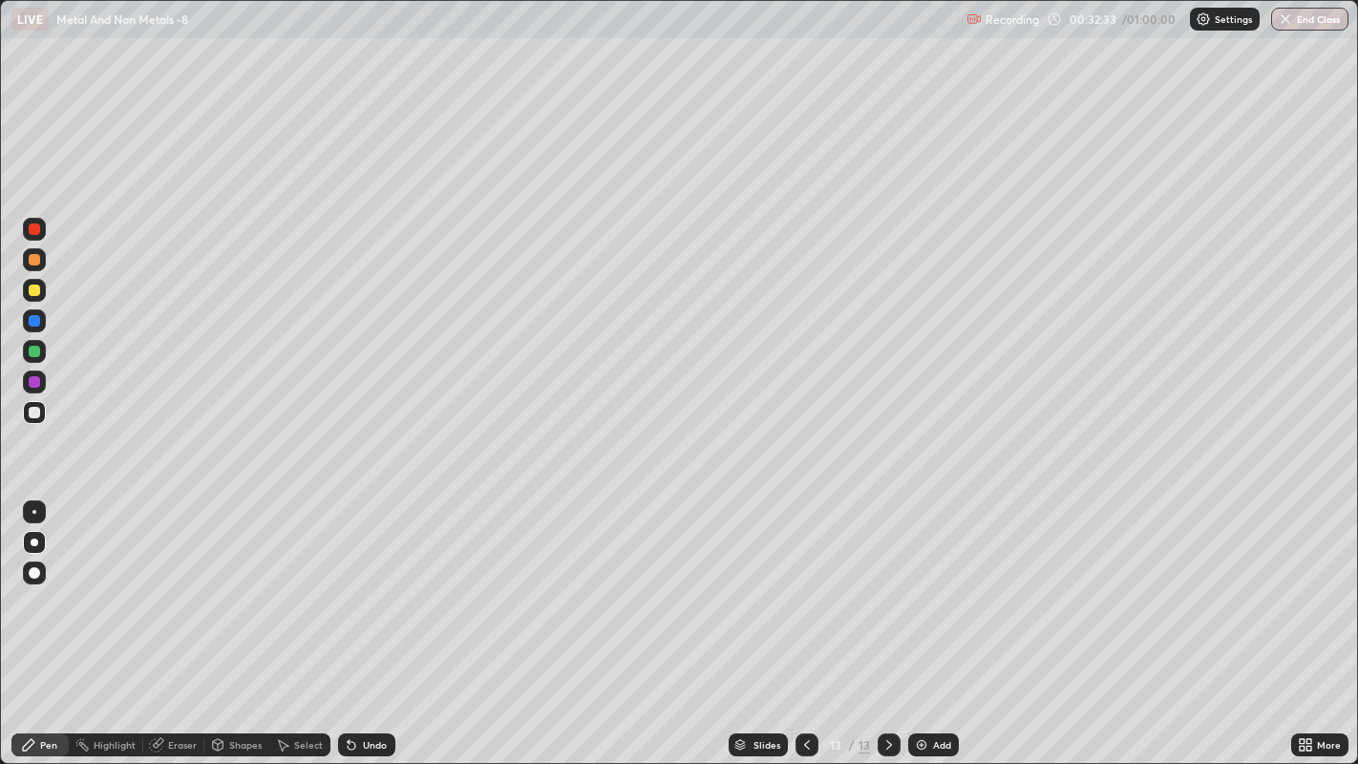
click at [36, 289] on div at bounding box center [34, 290] width 11 height 11
click at [33, 413] on div at bounding box center [34, 412] width 11 height 11
click at [35, 259] on div at bounding box center [34, 259] width 11 height 11
click at [804, 592] on icon at bounding box center [806, 744] width 15 height 15
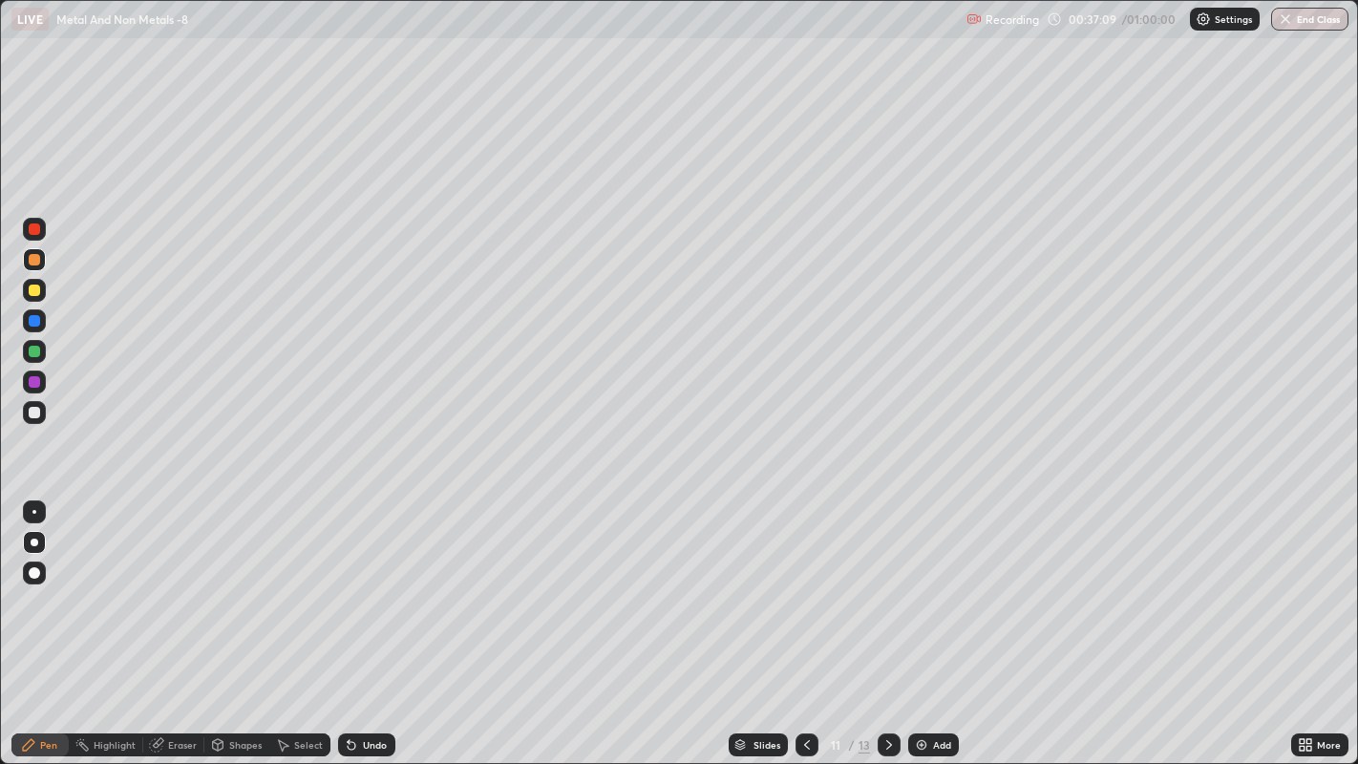
click at [886, 592] on icon at bounding box center [889, 744] width 15 height 15
click at [803, 592] on icon at bounding box center [806, 744] width 15 height 15
click at [44, 416] on div at bounding box center [34, 412] width 23 height 23
click at [888, 592] on icon at bounding box center [889, 745] width 6 height 10
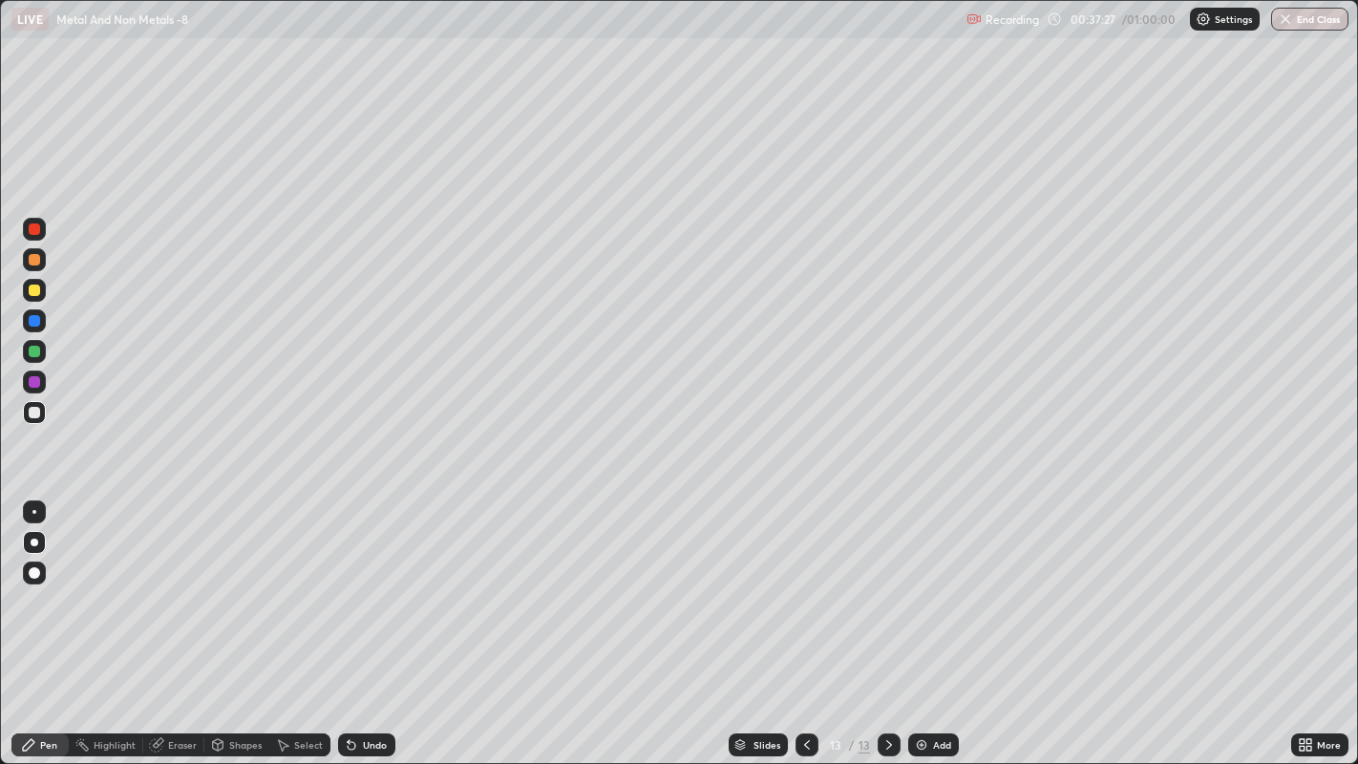
click at [914, 592] on img at bounding box center [921, 744] width 15 height 15
click at [33, 290] on div at bounding box center [34, 290] width 11 height 11
click at [32, 411] on div at bounding box center [34, 412] width 11 height 11
click at [368, 592] on div "Undo" at bounding box center [375, 745] width 24 height 10
click at [36, 287] on div at bounding box center [34, 290] width 11 height 11
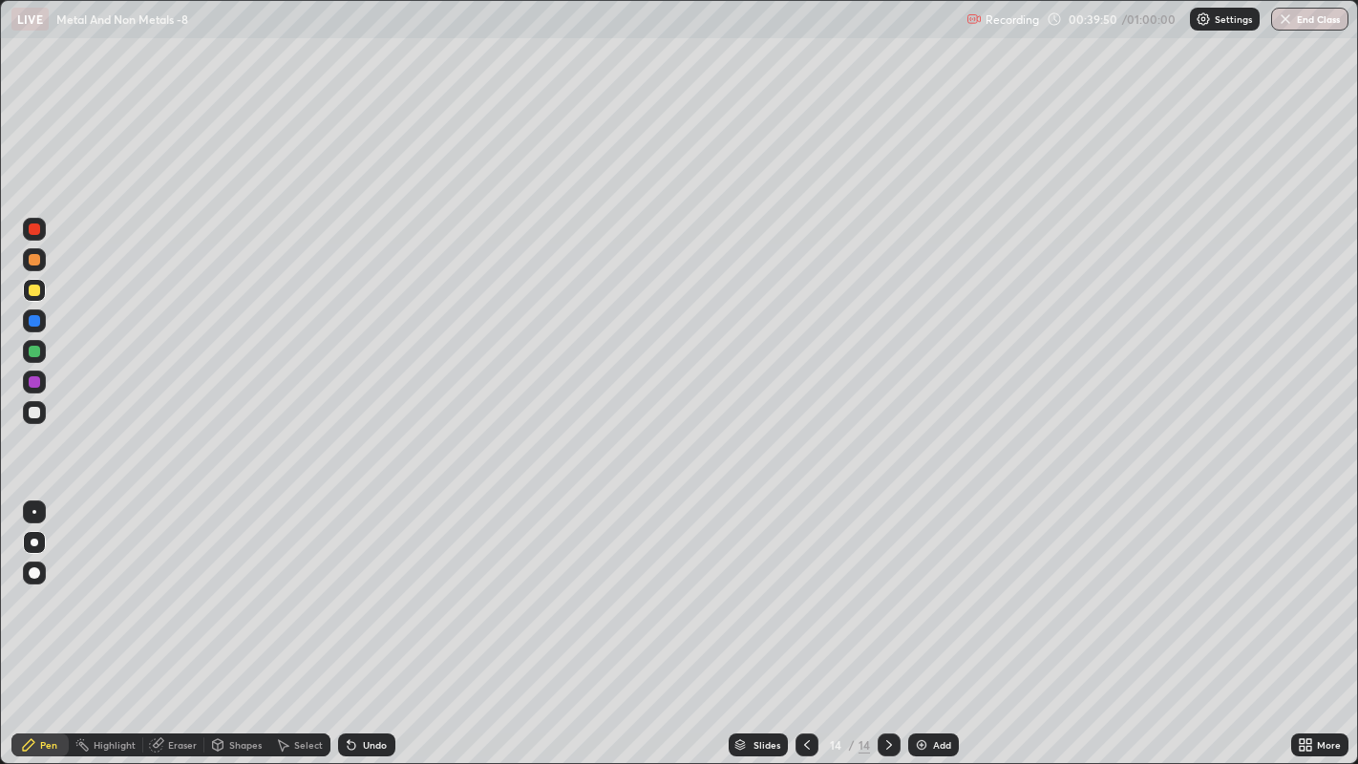
click at [35, 259] on div at bounding box center [34, 259] width 11 height 11
click at [926, 592] on img at bounding box center [921, 744] width 15 height 15
click at [33, 233] on div at bounding box center [34, 228] width 11 height 11
click at [39, 262] on div at bounding box center [34, 259] width 11 height 11
click at [45, 411] on div at bounding box center [34, 412] width 23 height 23
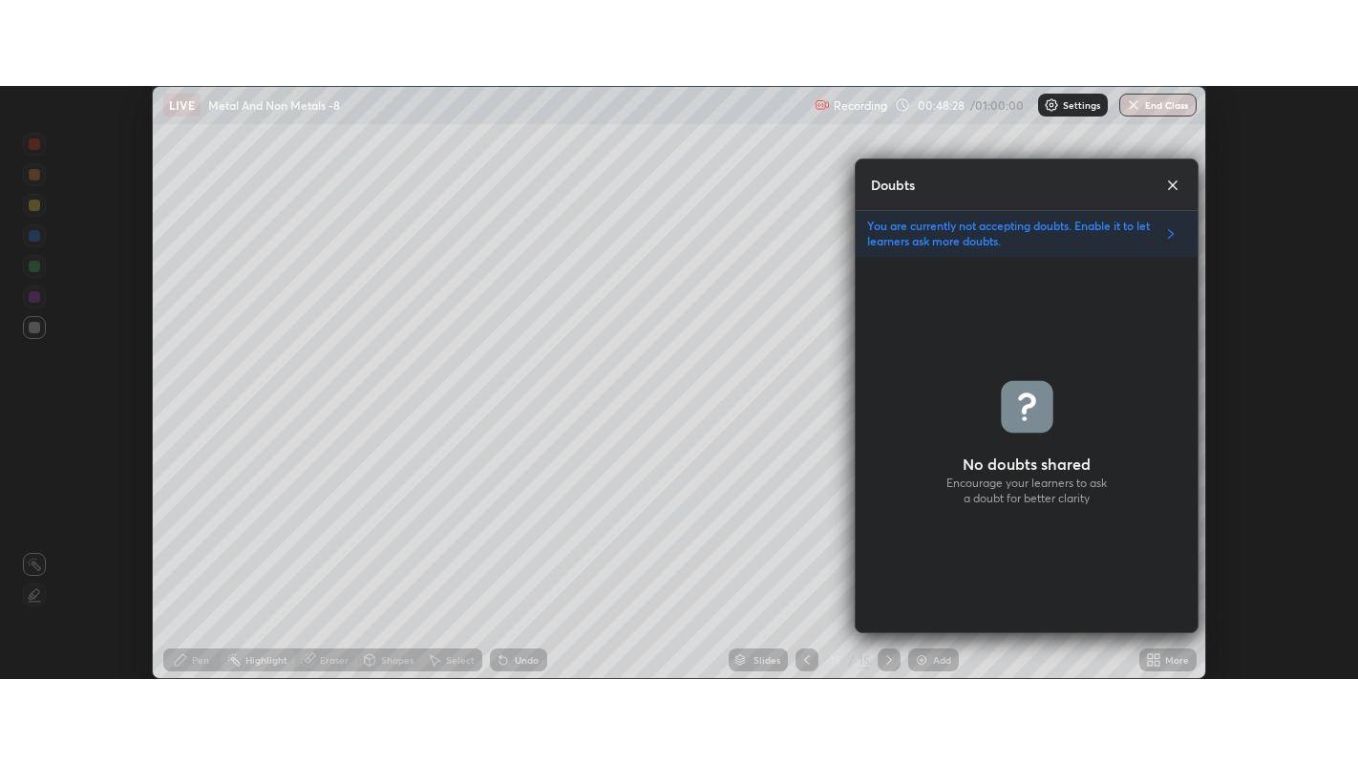
scroll to position [6, 7]
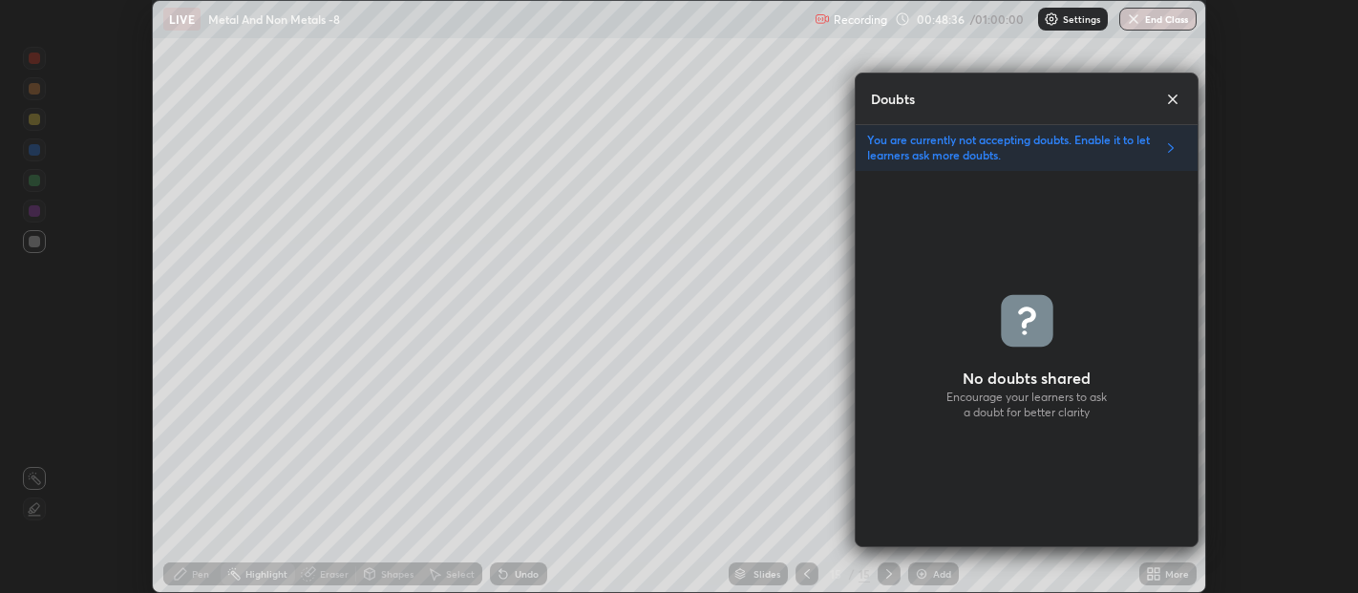
click at [1178, 99] on icon at bounding box center [1172, 99] width 19 height 19
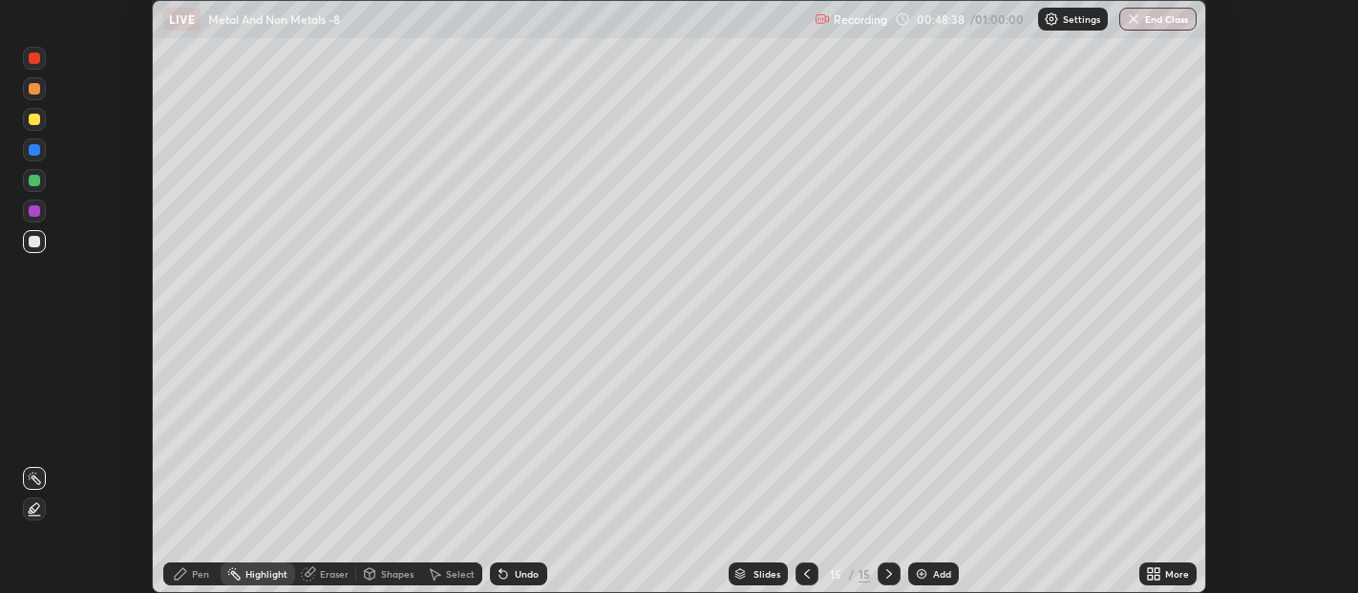
click at [1175, 574] on div "More" at bounding box center [1177, 574] width 24 height 10
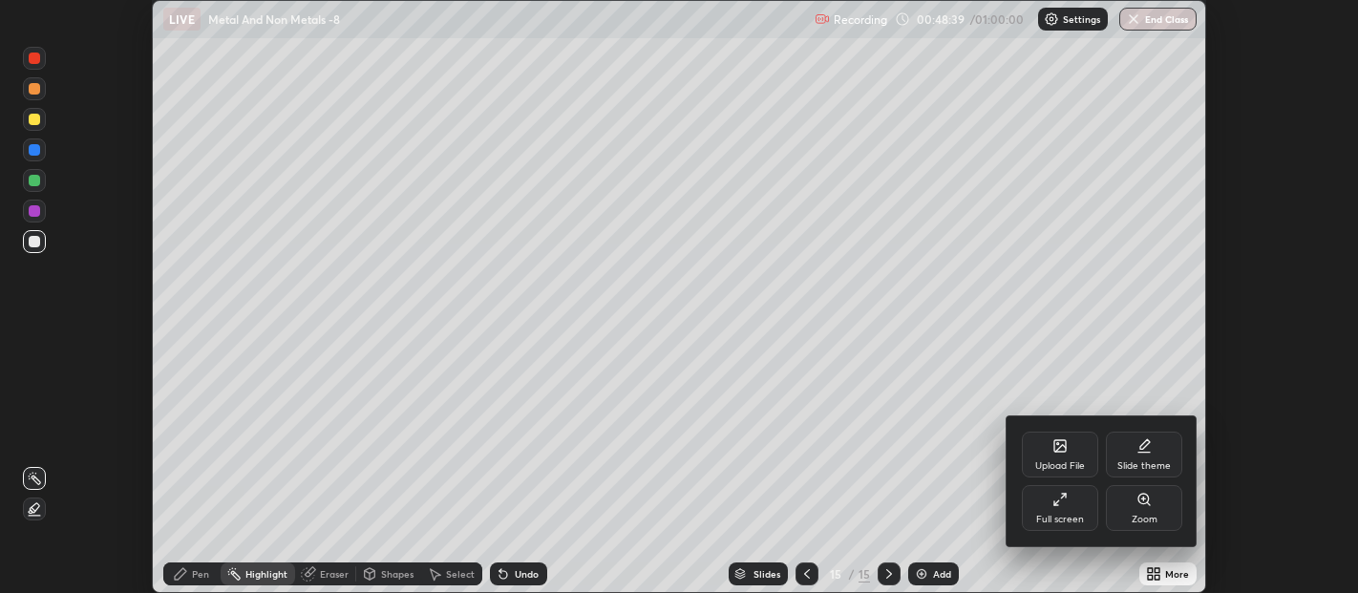
click at [1088, 512] on div "Full screen" at bounding box center [1060, 508] width 76 height 46
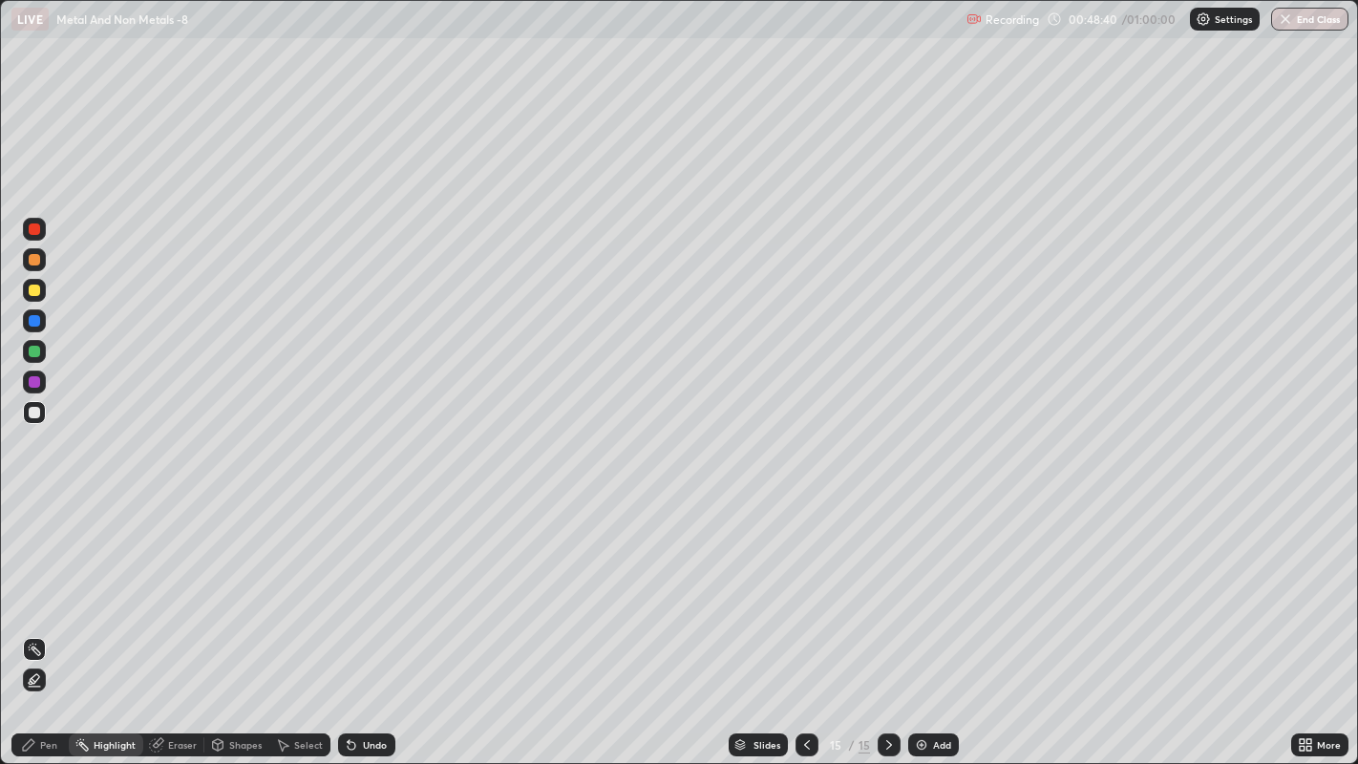
scroll to position [764, 1358]
click at [934, 592] on div "Add" at bounding box center [942, 745] width 18 height 10
click at [36, 260] on div at bounding box center [34, 259] width 11 height 11
click at [52, 592] on div "Pen" at bounding box center [48, 745] width 17 height 10
click at [45, 411] on div at bounding box center [34, 412] width 23 height 23
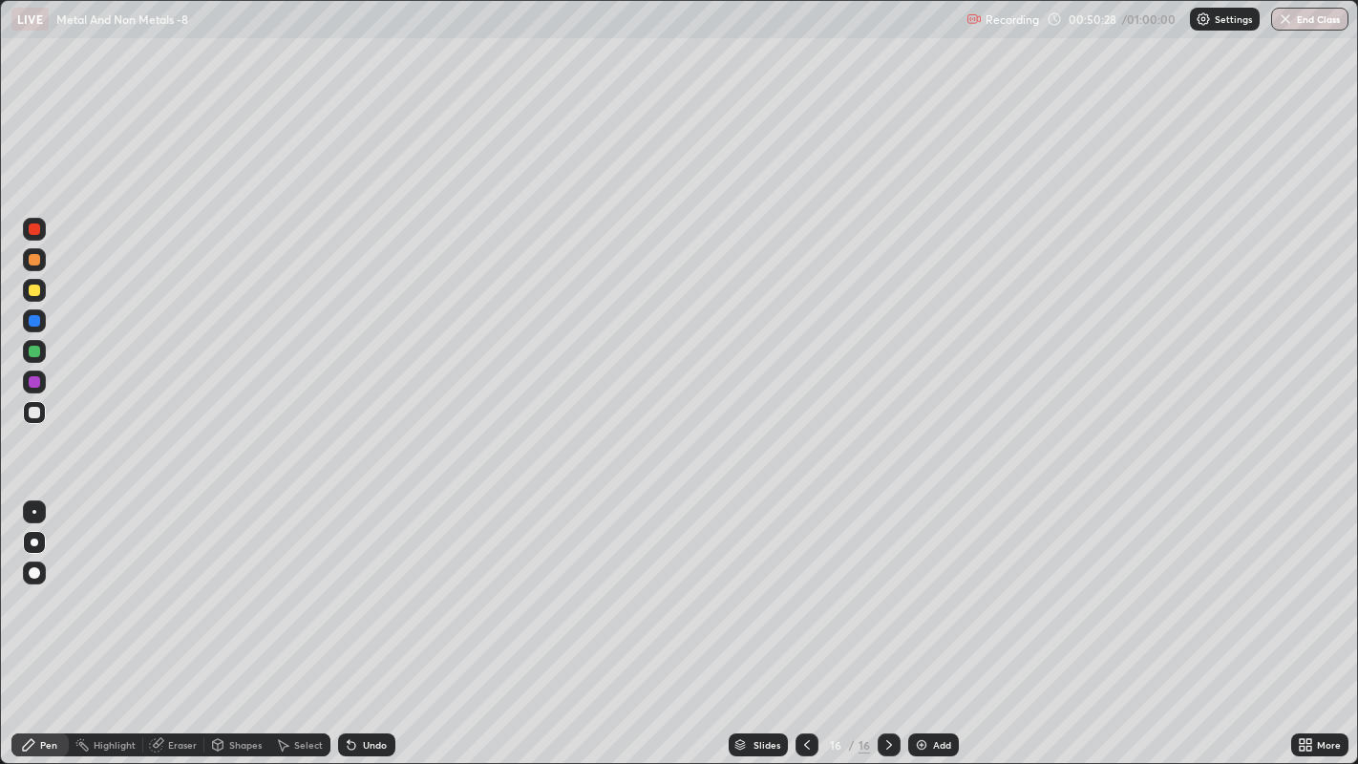
click at [33, 230] on div at bounding box center [34, 228] width 11 height 11
click at [31, 411] on div at bounding box center [34, 412] width 11 height 11
click at [35, 264] on div at bounding box center [34, 259] width 11 height 11
click at [33, 414] on div at bounding box center [34, 412] width 11 height 11
click at [27, 261] on div at bounding box center [34, 259] width 23 height 23
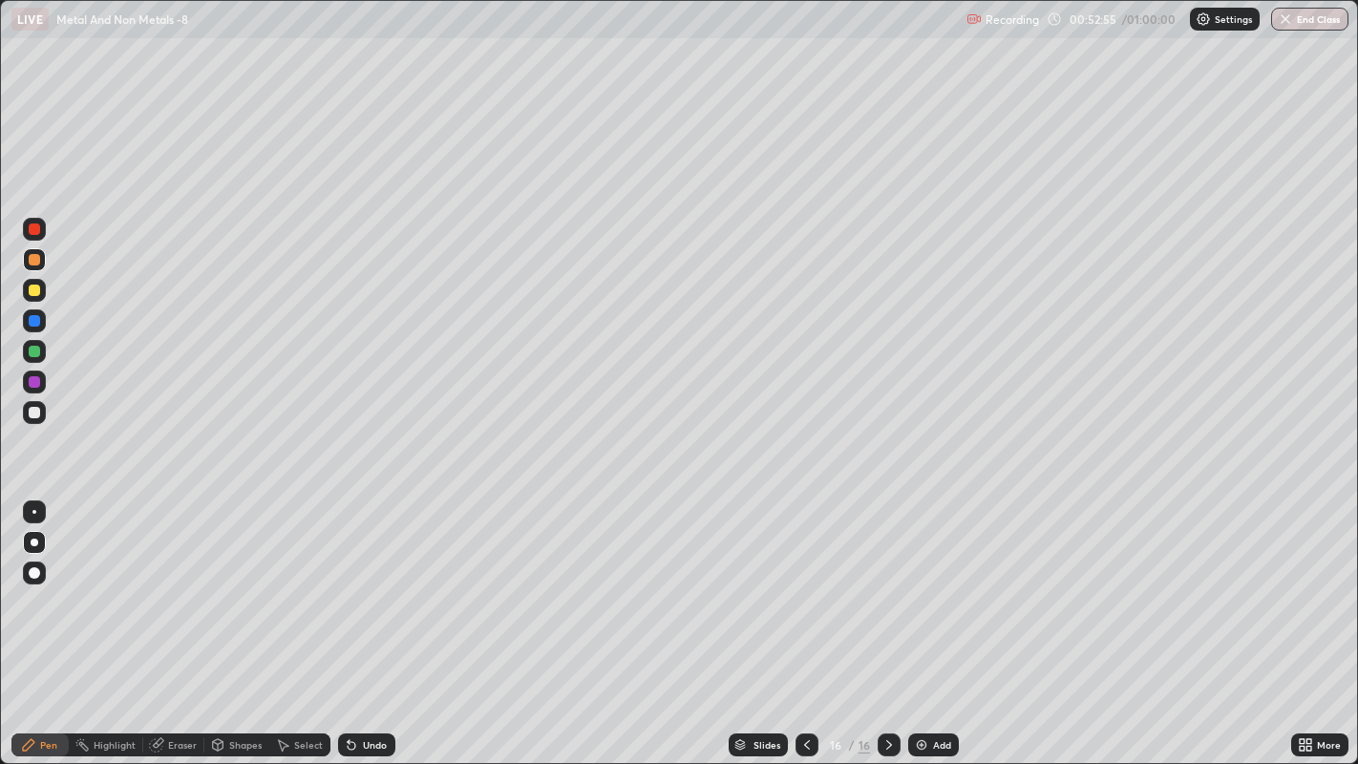
click at [369, 592] on div "Undo" at bounding box center [375, 745] width 24 height 10
click at [1316, 20] on button "End Class" at bounding box center [1310, 19] width 75 height 23
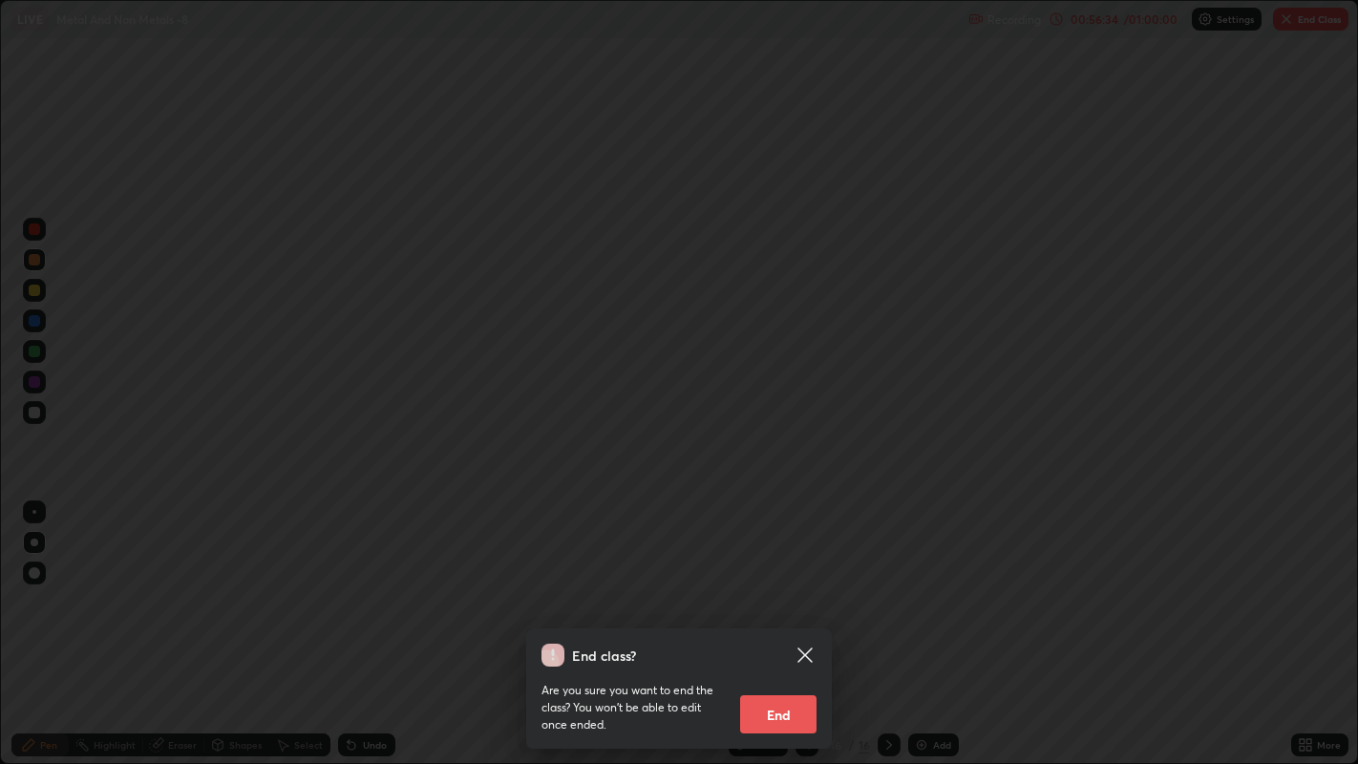
click at [775, 592] on button "End" at bounding box center [778, 714] width 76 height 38
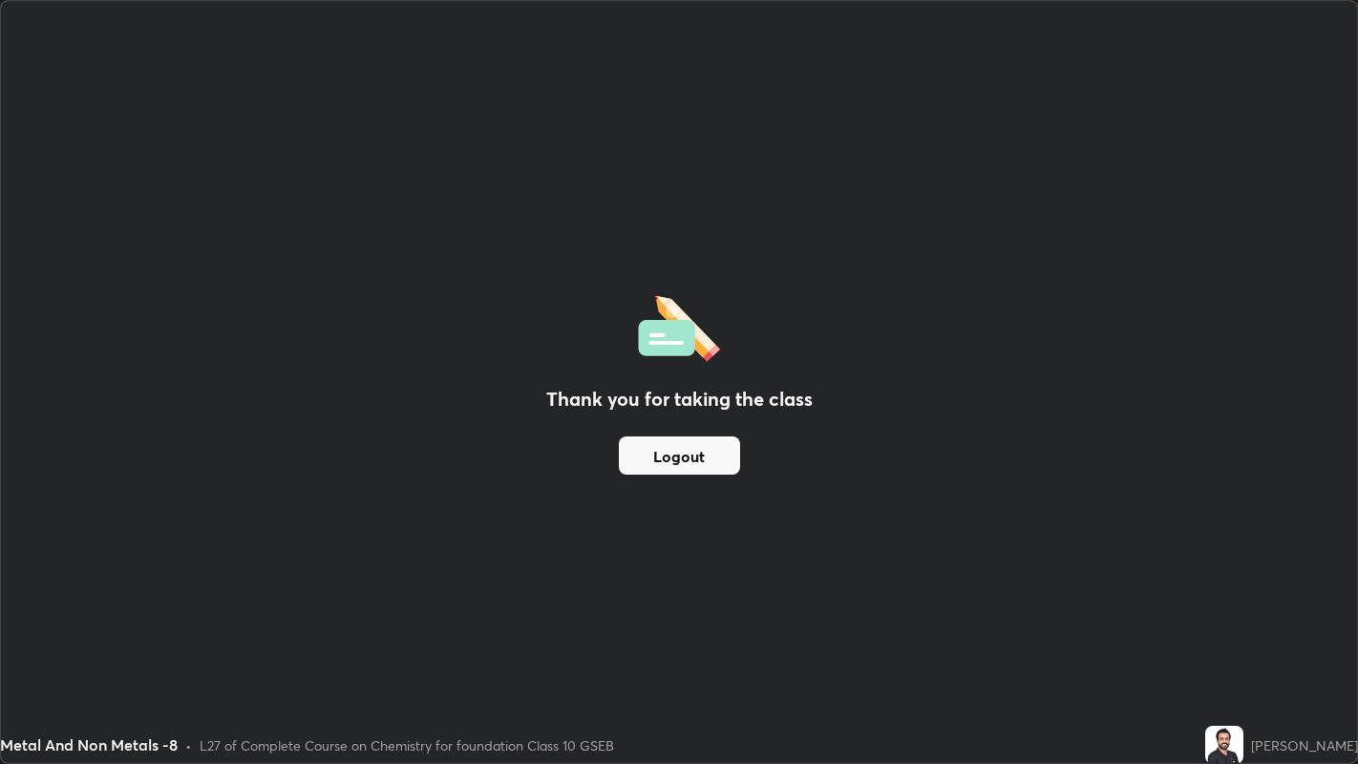
click at [679, 460] on button "Logout" at bounding box center [679, 455] width 121 height 38
